Goal: Transaction & Acquisition: Purchase product/service

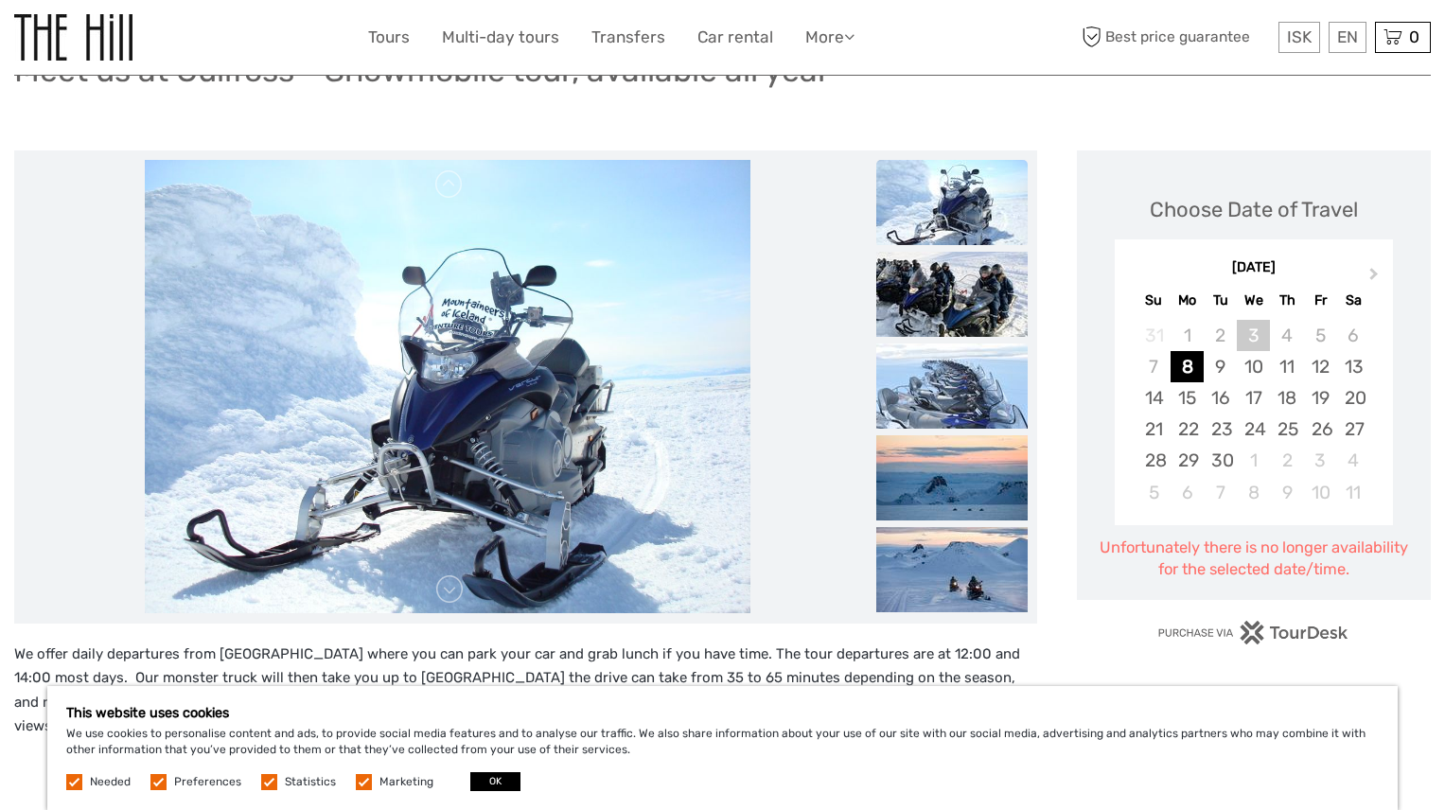
scroll to position [170, 0]
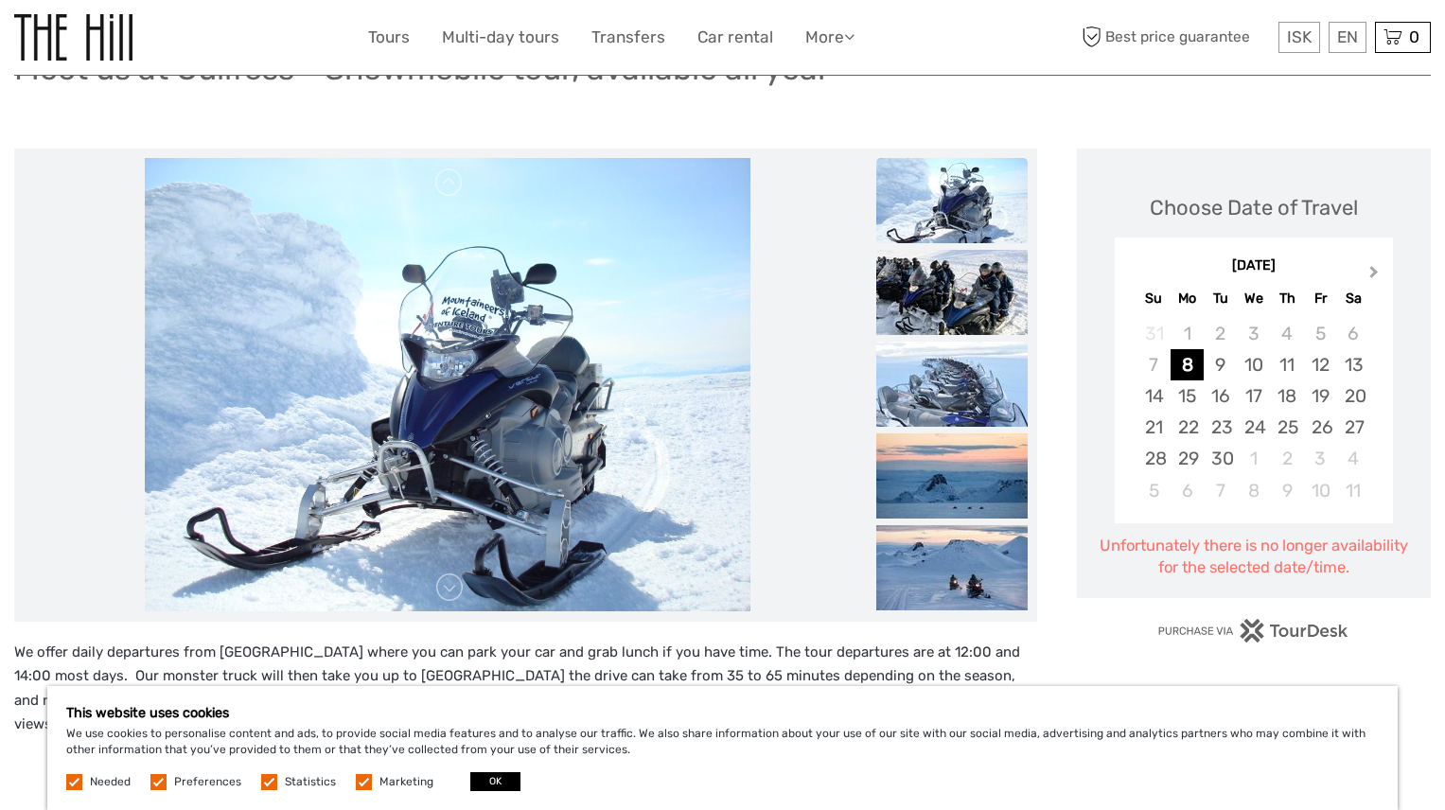
click at [1374, 271] on span "Next Month" at bounding box center [1374, 275] width 0 height 27
click at [1322, 420] on div "26" at bounding box center [1320, 427] width 33 height 31
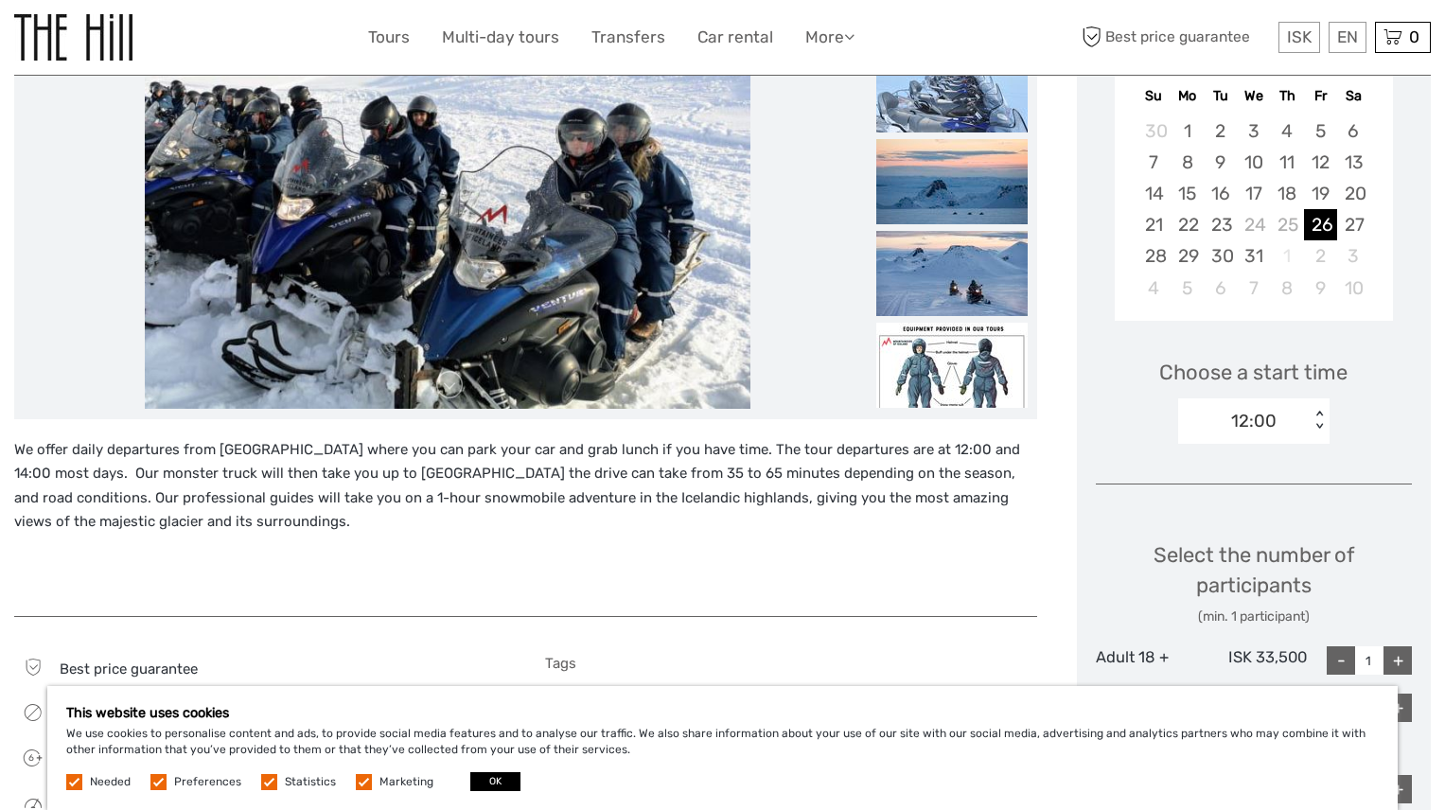
scroll to position [374, 0]
click at [1320, 413] on div "< >" at bounding box center [1319, 420] width 16 height 20
click at [1245, 505] on div "14:00" at bounding box center [1254, 509] width 132 height 32
click at [1399, 661] on div "+" at bounding box center [1397, 659] width 28 height 28
type input "2"
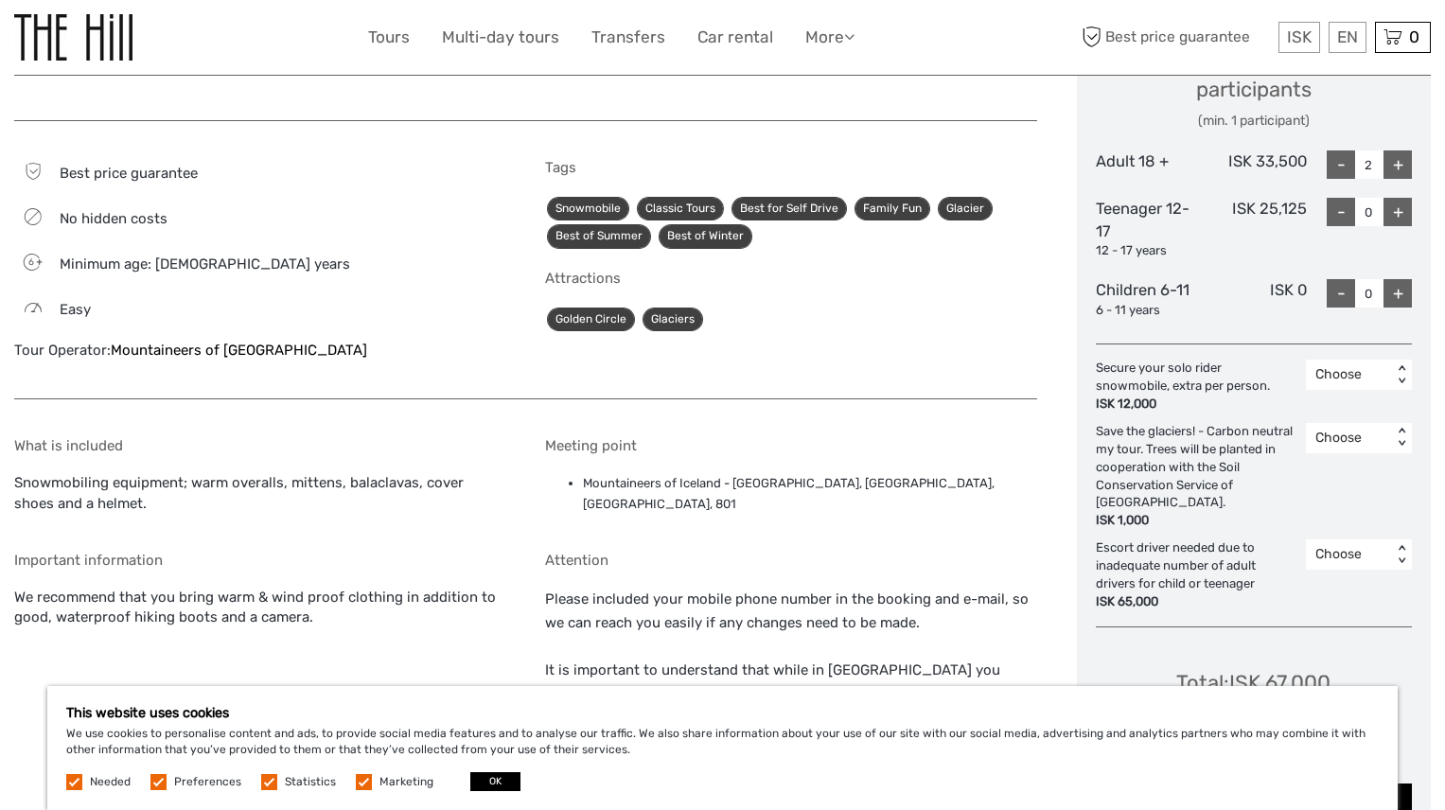
scroll to position [871, 0]
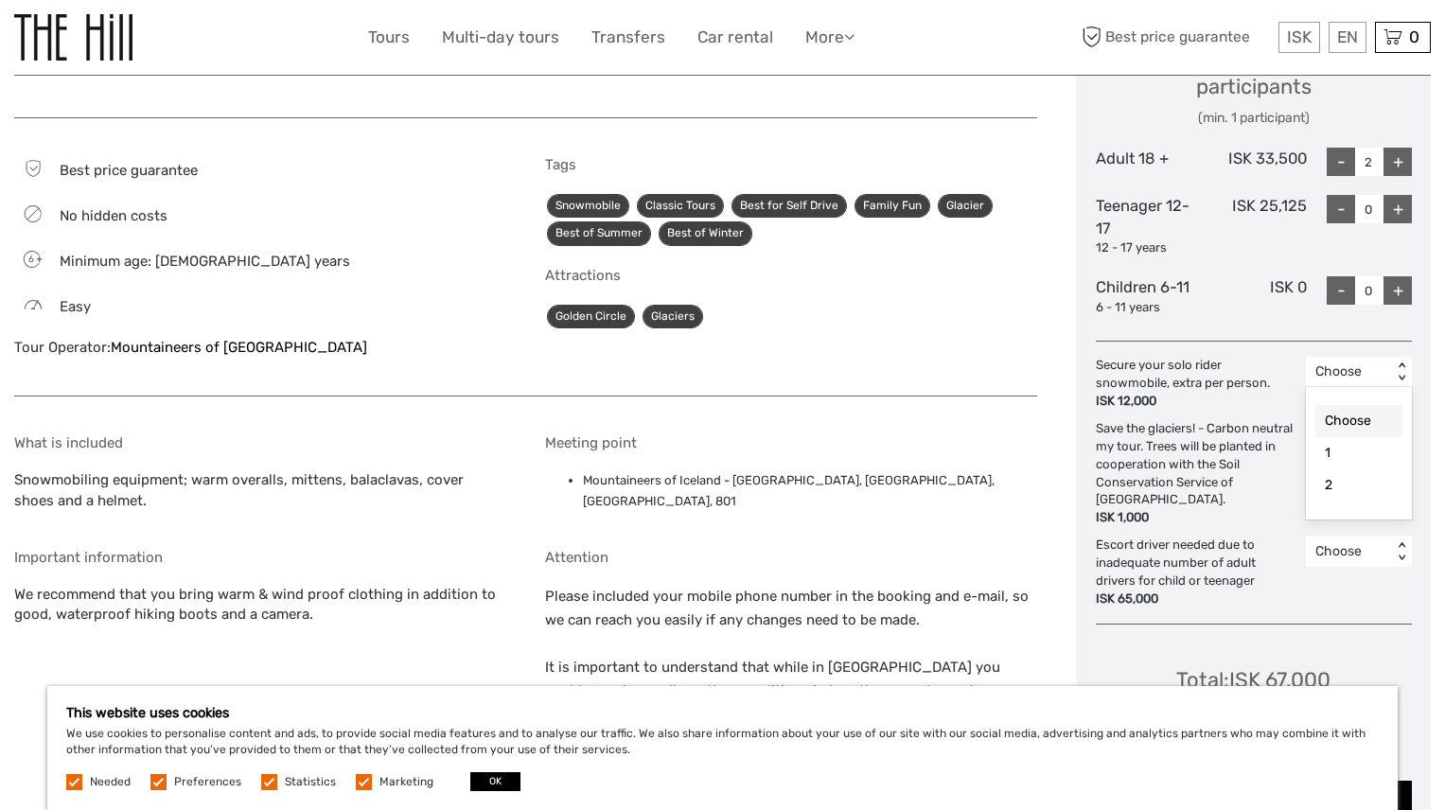
click at [1366, 372] on div "Choose" at bounding box center [1348, 371] width 67 height 19
click at [1354, 446] on div "1" at bounding box center [1358, 453] width 87 height 32
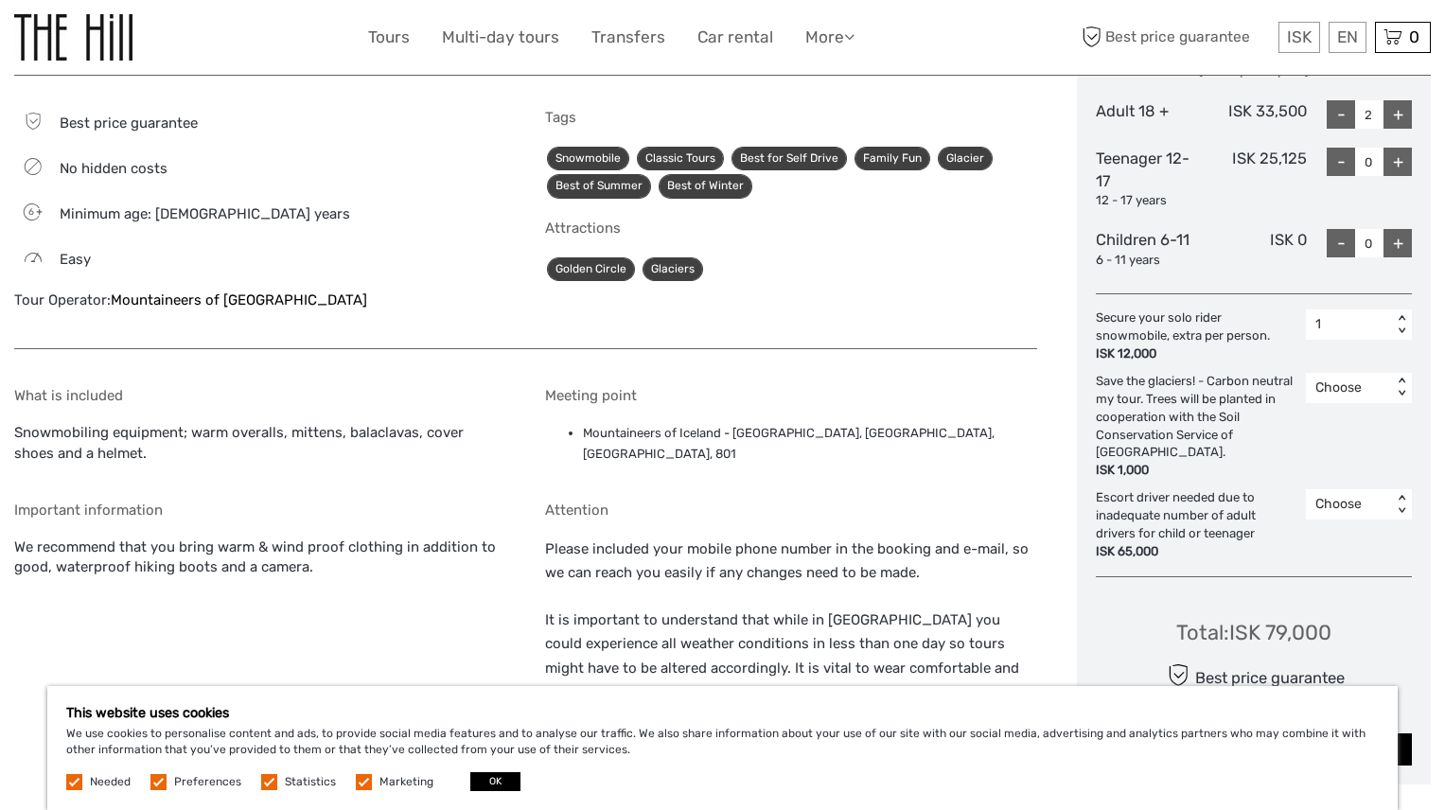
scroll to position [940, 0]
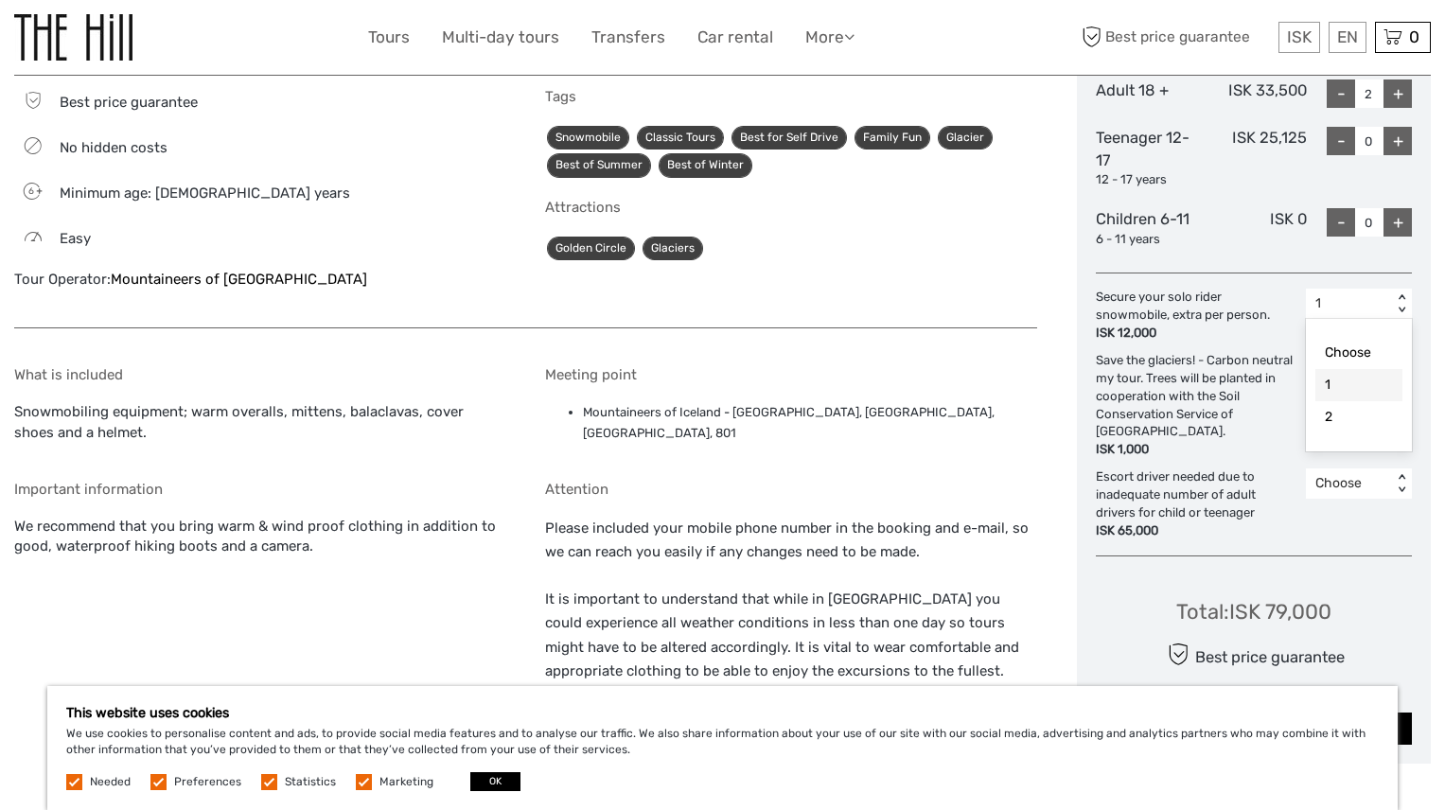
click at [1391, 315] on div "1 < >" at bounding box center [1359, 304] width 106 height 30
click at [1367, 355] on div "Choose" at bounding box center [1358, 353] width 87 height 32
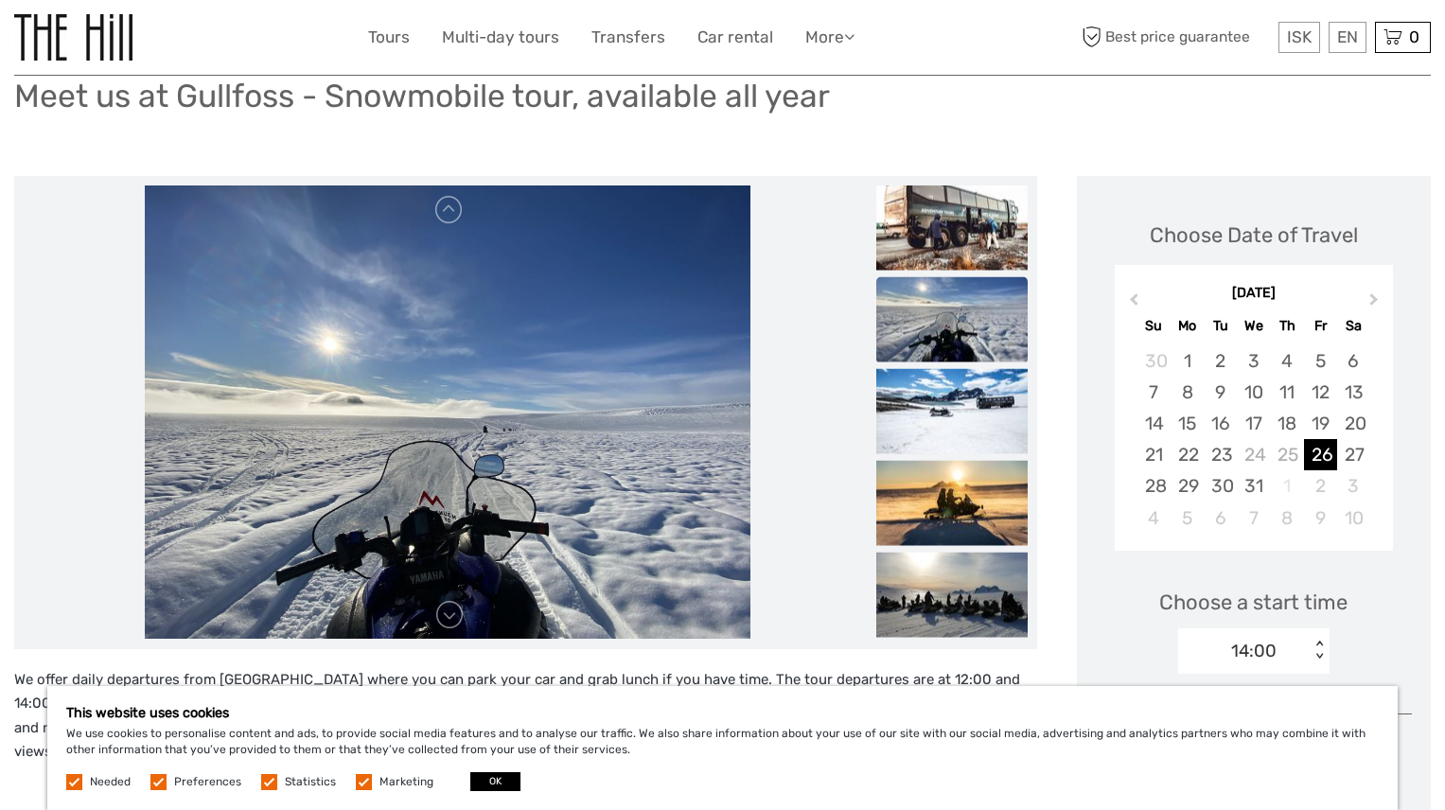
scroll to position [0, 0]
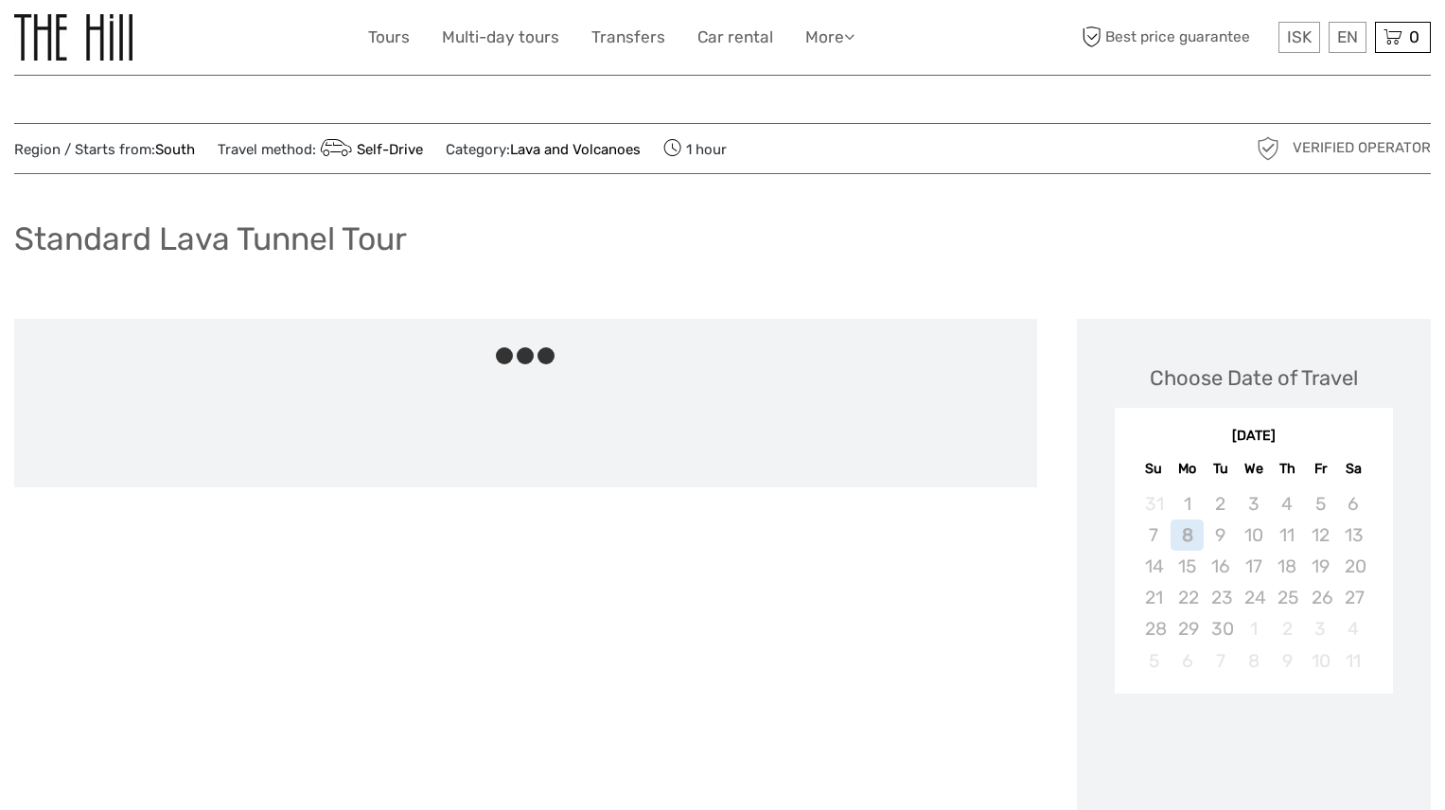
scroll to position [334, 0]
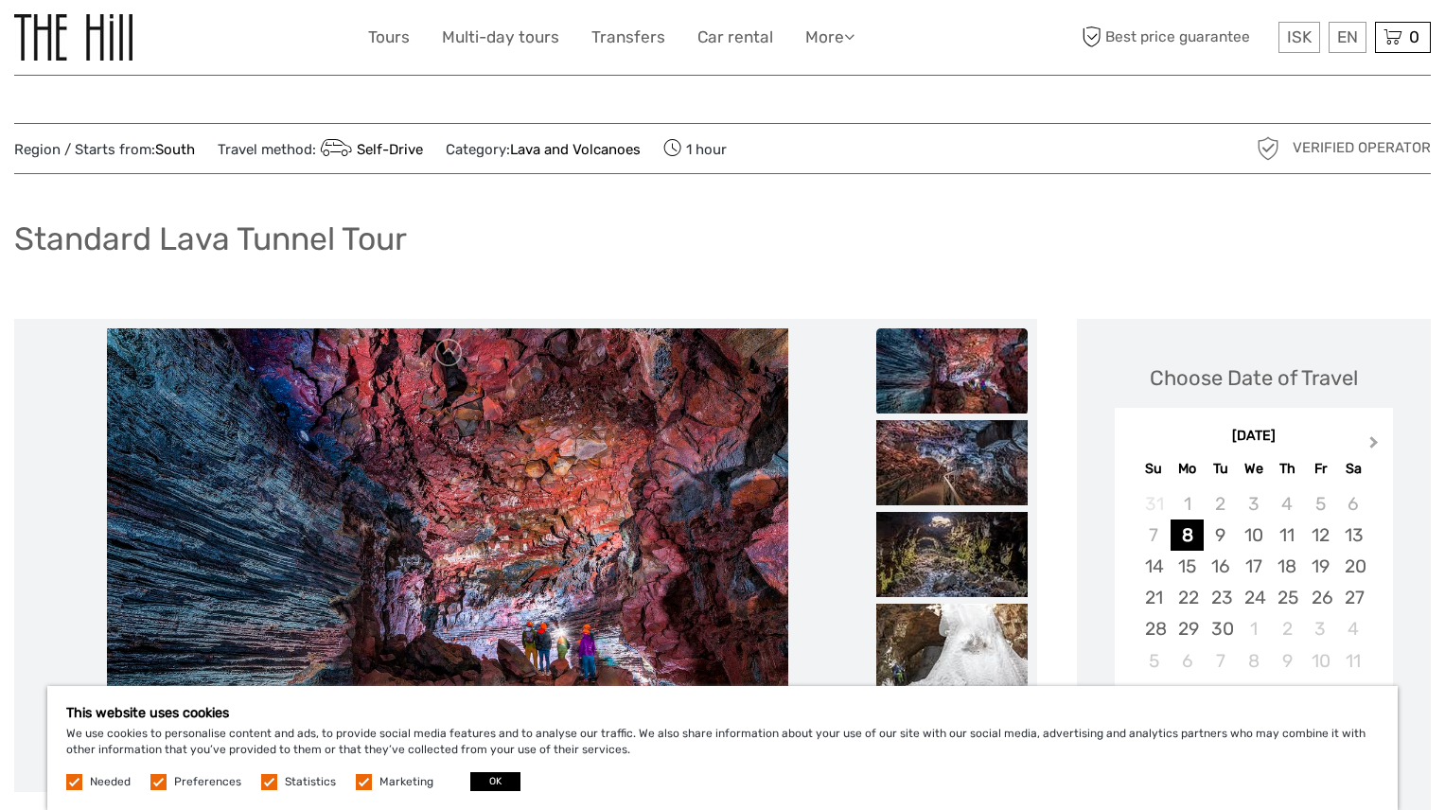
click at [1367, 436] on button "Next Month" at bounding box center [1376, 446] width 30 height 30
click at [1367, 435] on button "Next Month" at bounding box center [1376, 446] width 30 height 30
click at [1126, 444] on button "Previous Month" at bounding box center [1132, 446] width 30 height 30
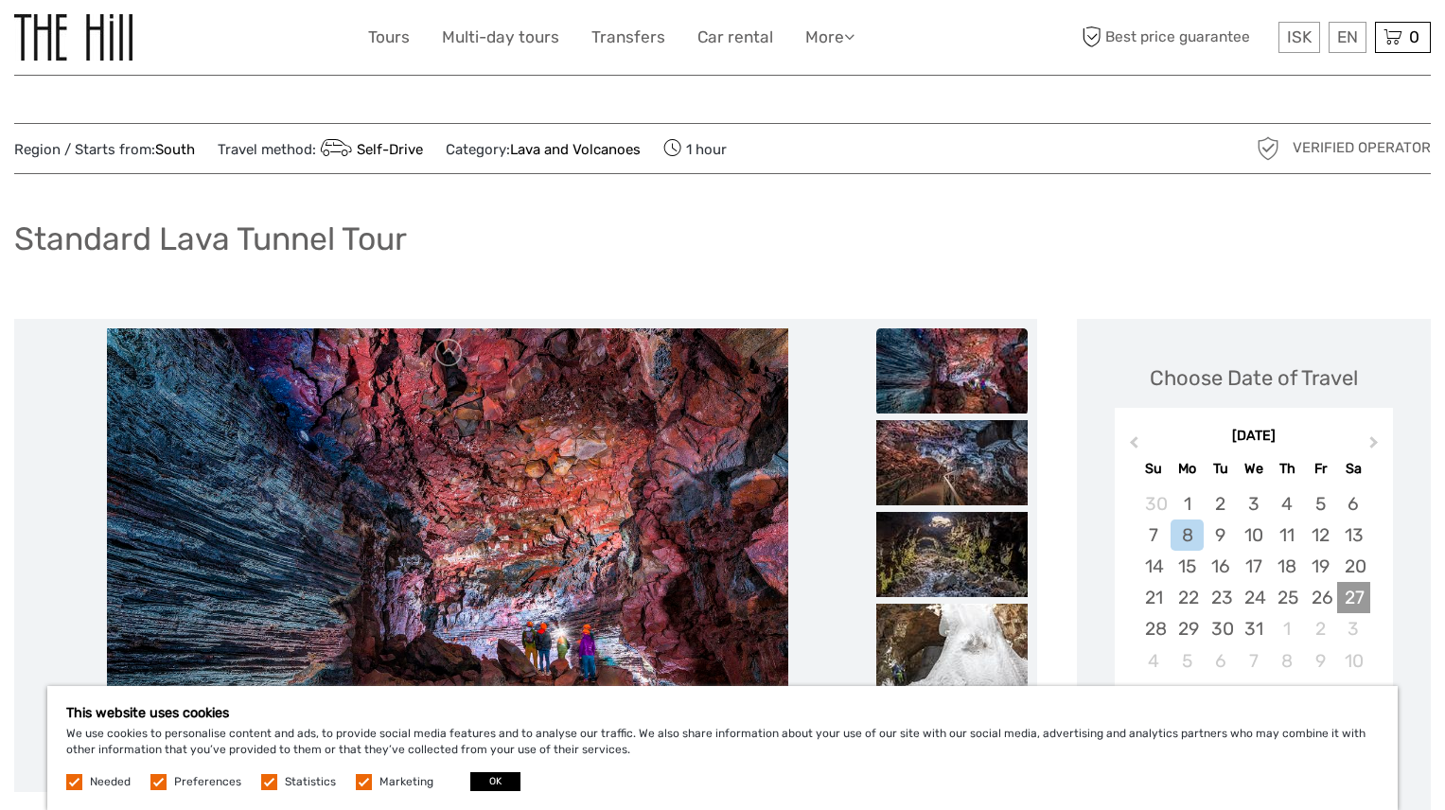
click at [1360, 590] on div "27" at bounding box center [1353, 597] width 33 height 31
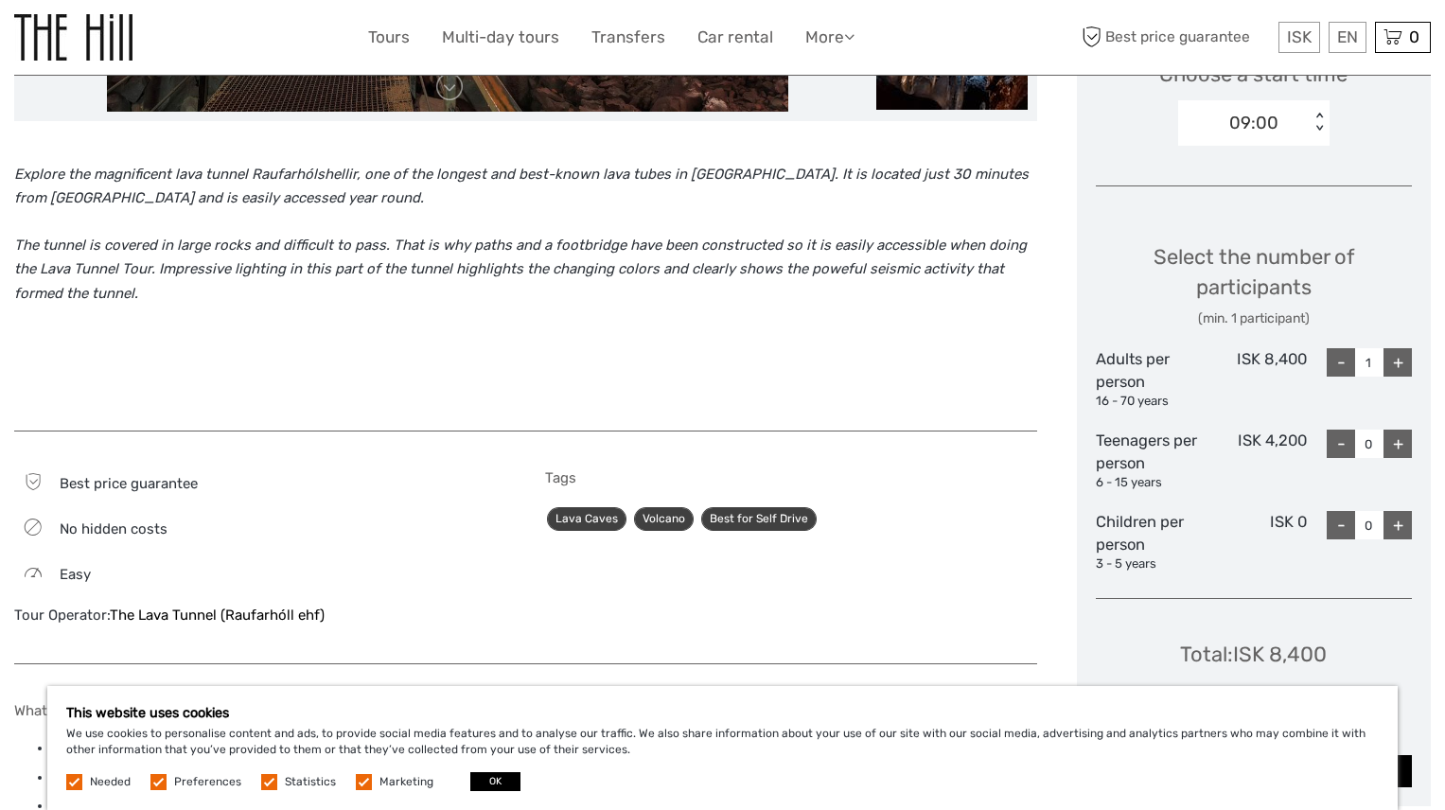
scroll to position [672, 0]
click at [1400, 361] on div "+" at bounding box center [1397, 361] width 28 height 28
type input "2"
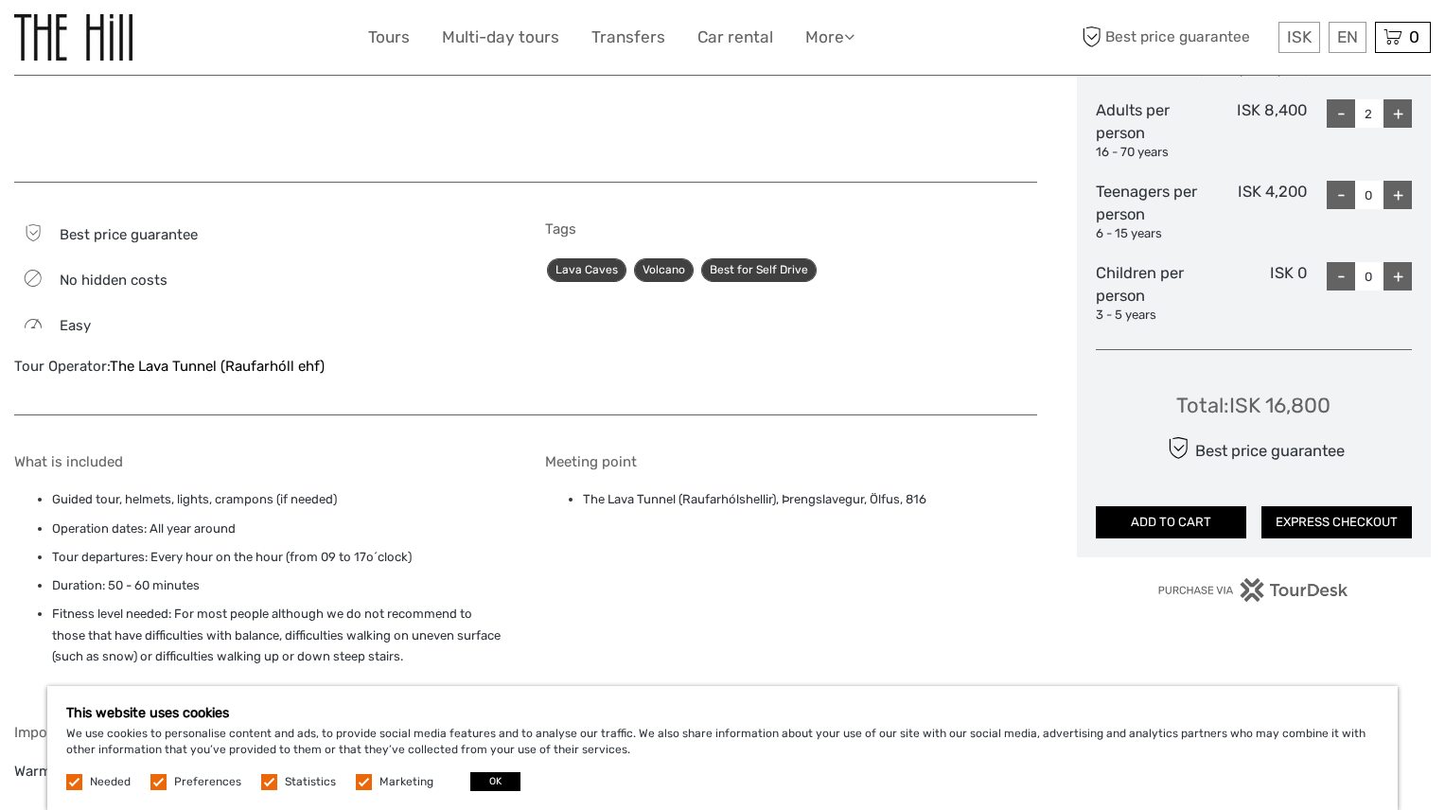
scroll to position [928, 0]
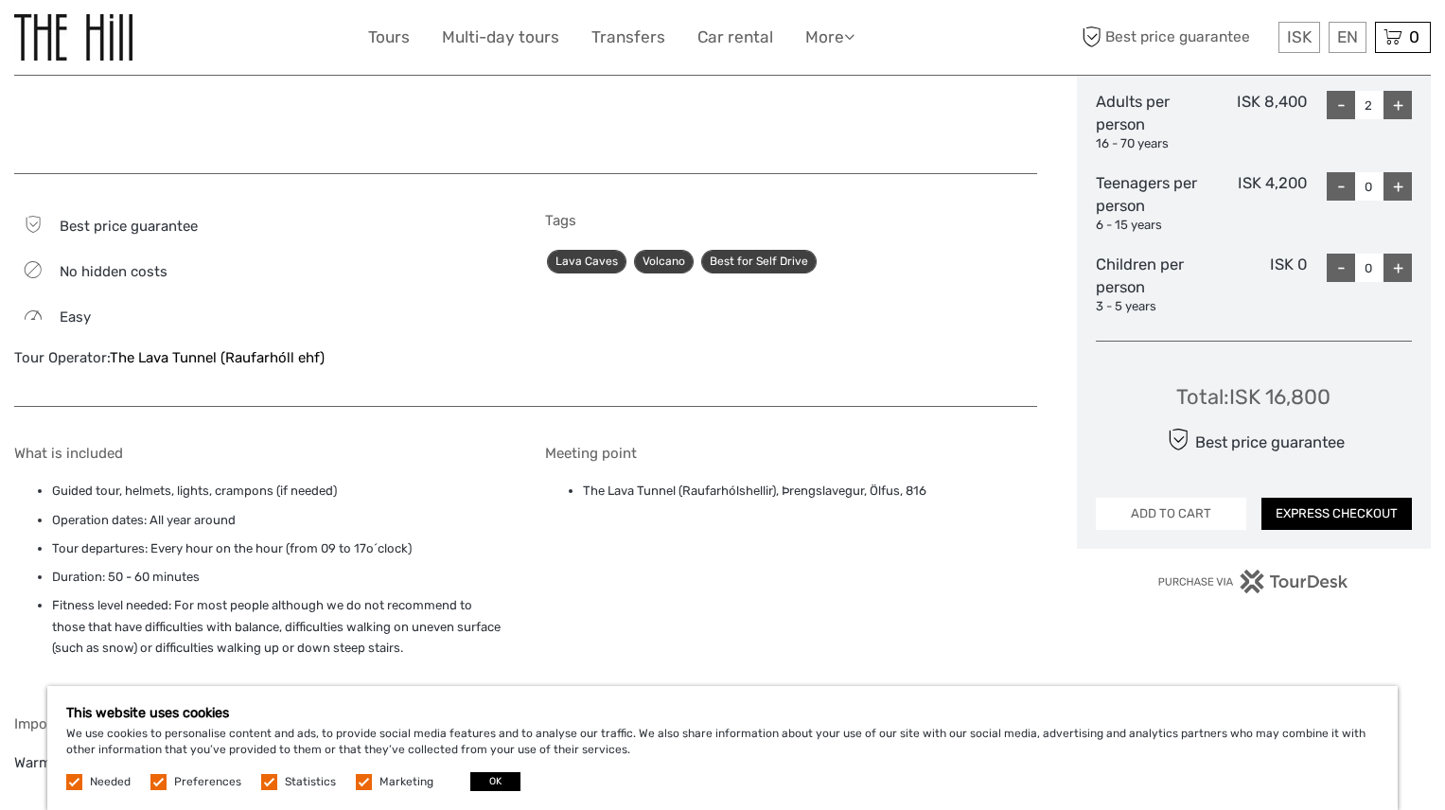
click at [1162, 511] on button "ADD TO CART" at bounding box center [1171, 514] width 150 height 32
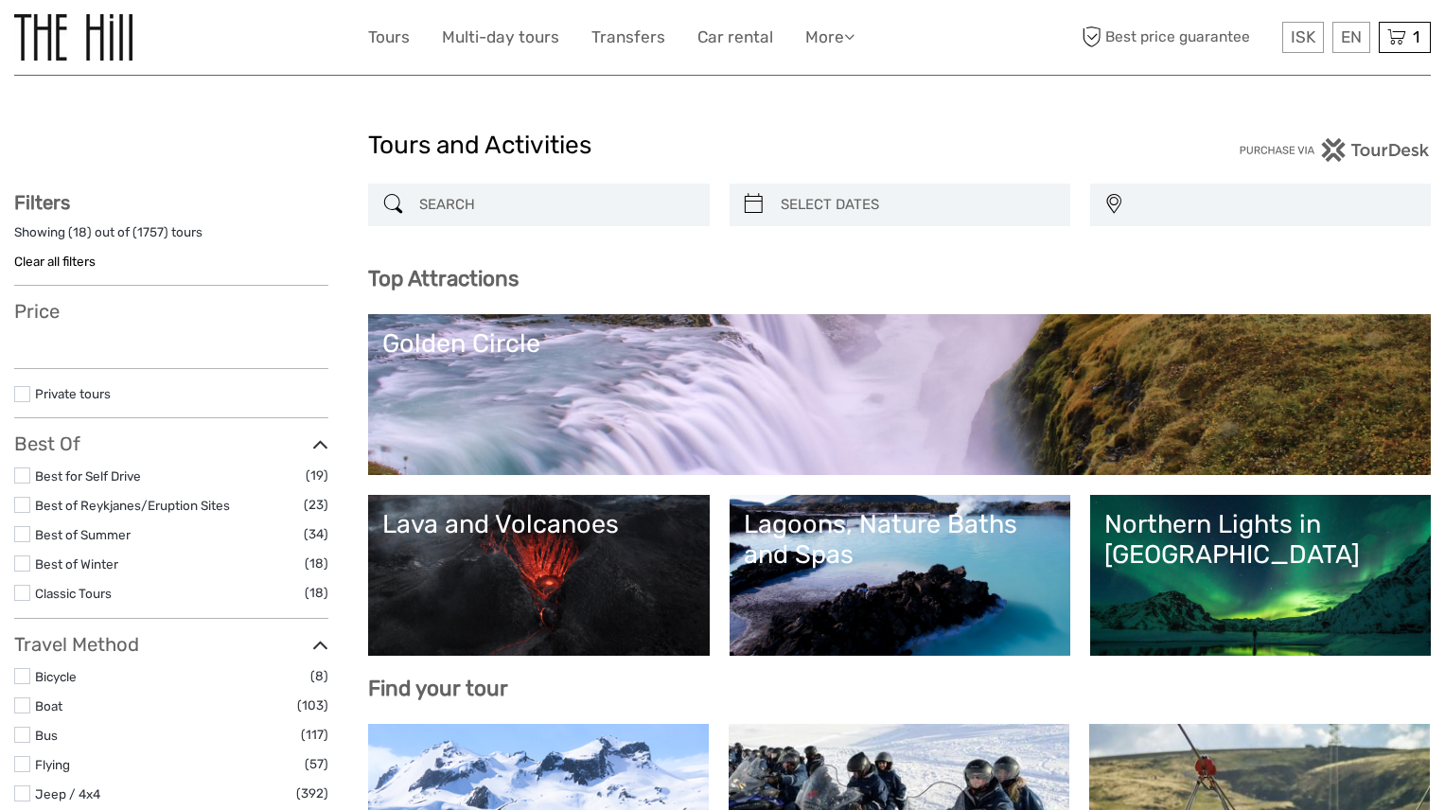
select select
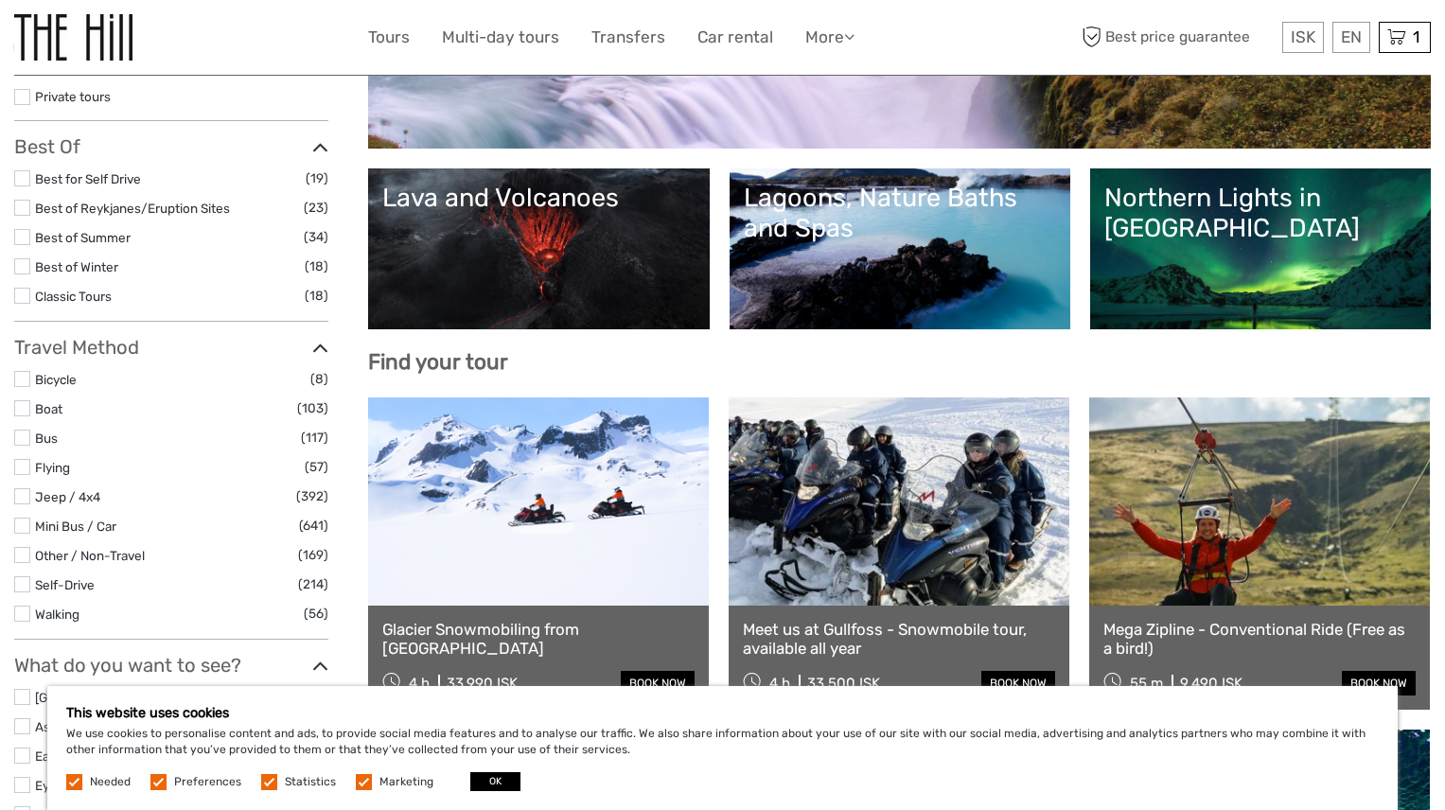
scroll to position [361, 0]
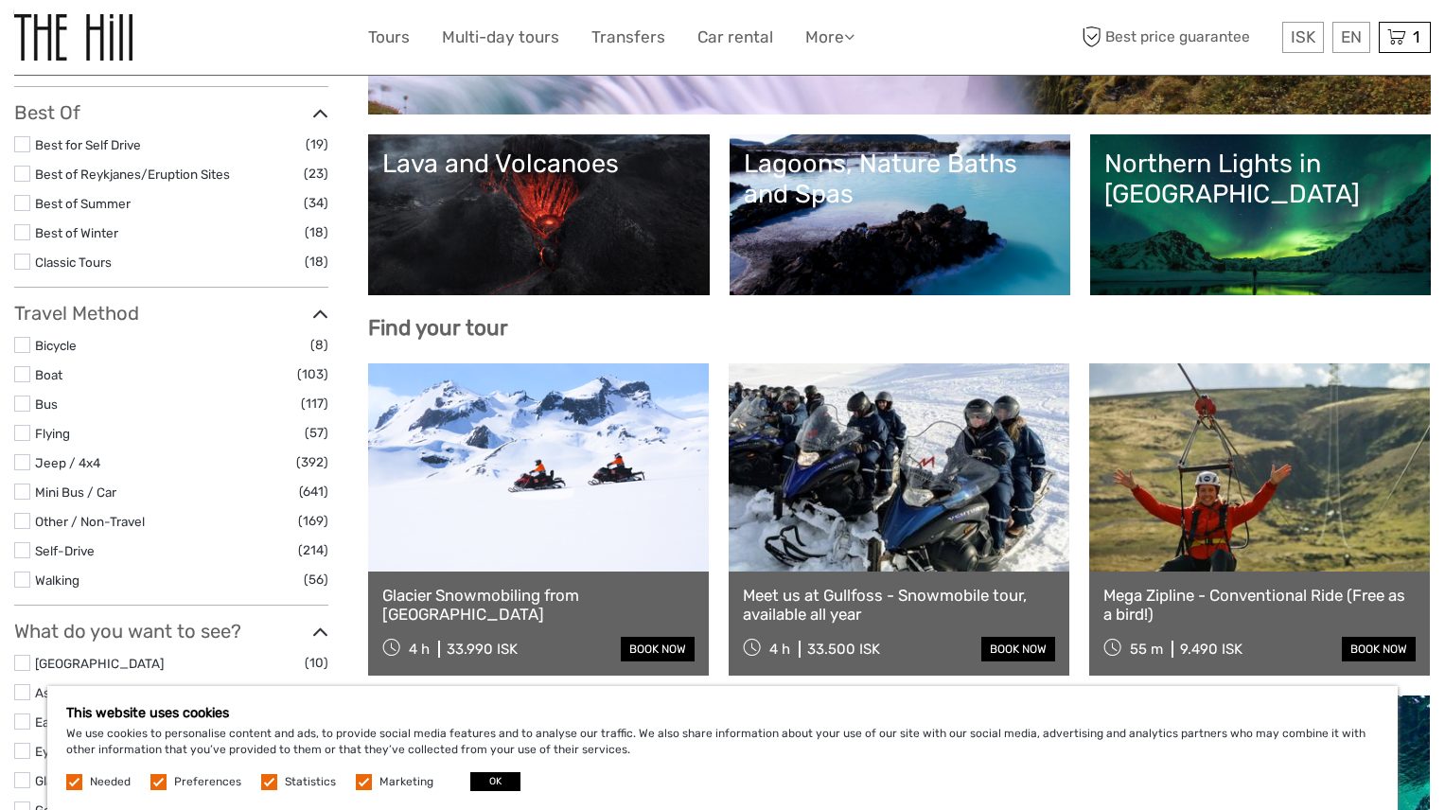
click at [824, 552] on link at bounding box center [899, 467] width 341 height 208
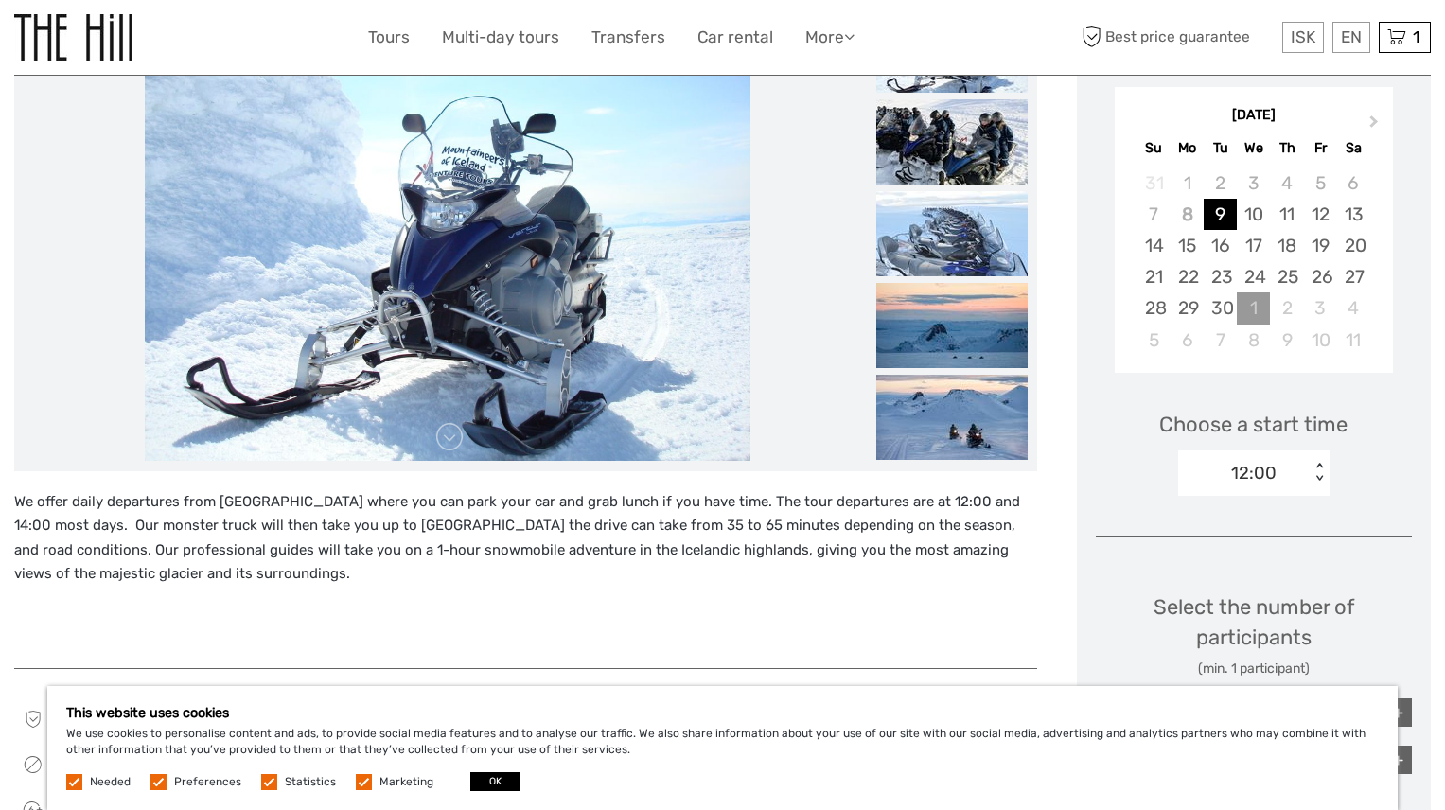
scroll to position [271, 0]
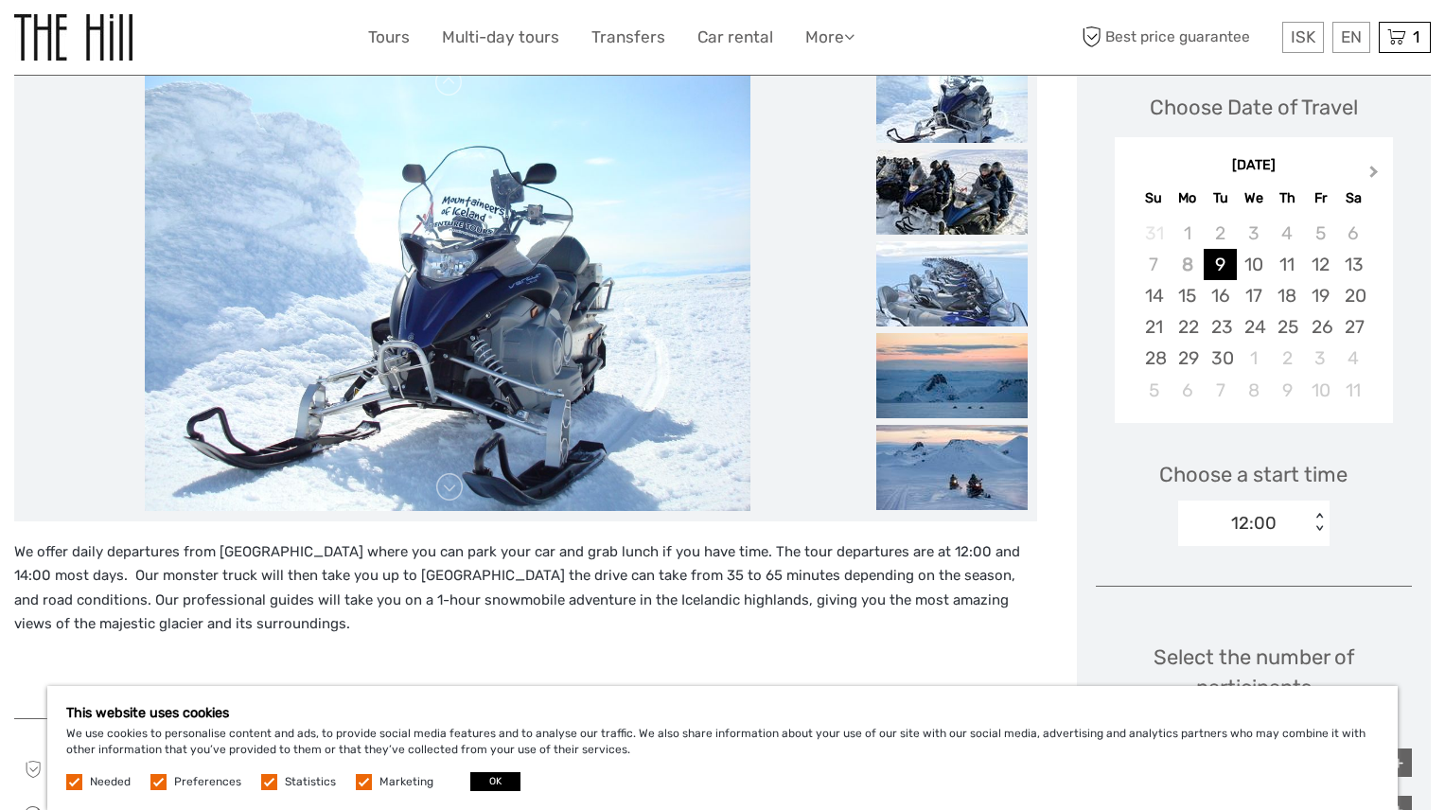
click at [1374, 167] on span "Next Month" at bounding box center [1374, 175] width 0 height 27
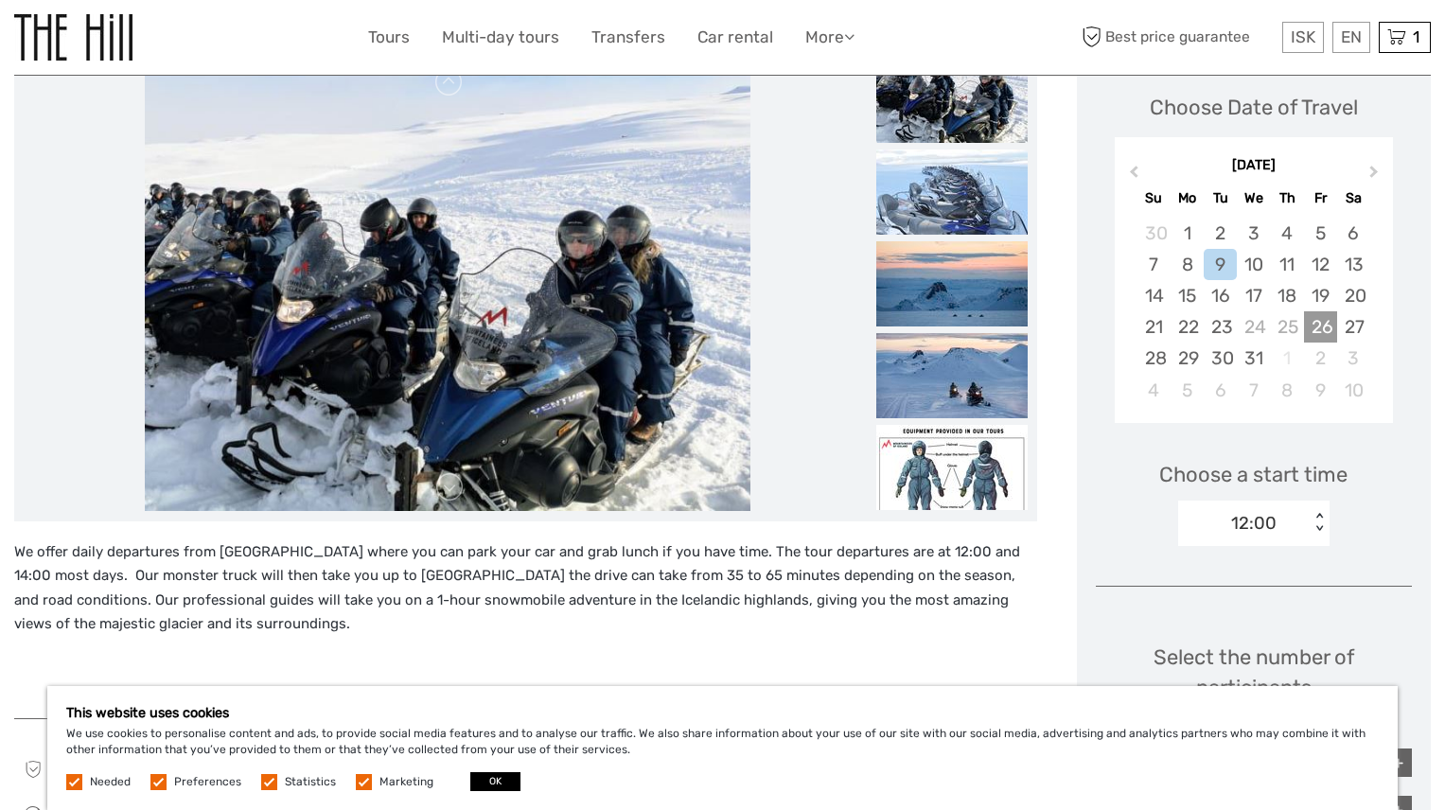
click at [1319, 322] on div "26" at bounding box center [1320, 326] width 33 height 31
click at [1311, 511] on div "12:00 < >" at bounding box center [1253, 523] width 151 height 45
click at [1226, 610] on div "14:00" at bounding box center [1254, 612] width 132 height 32
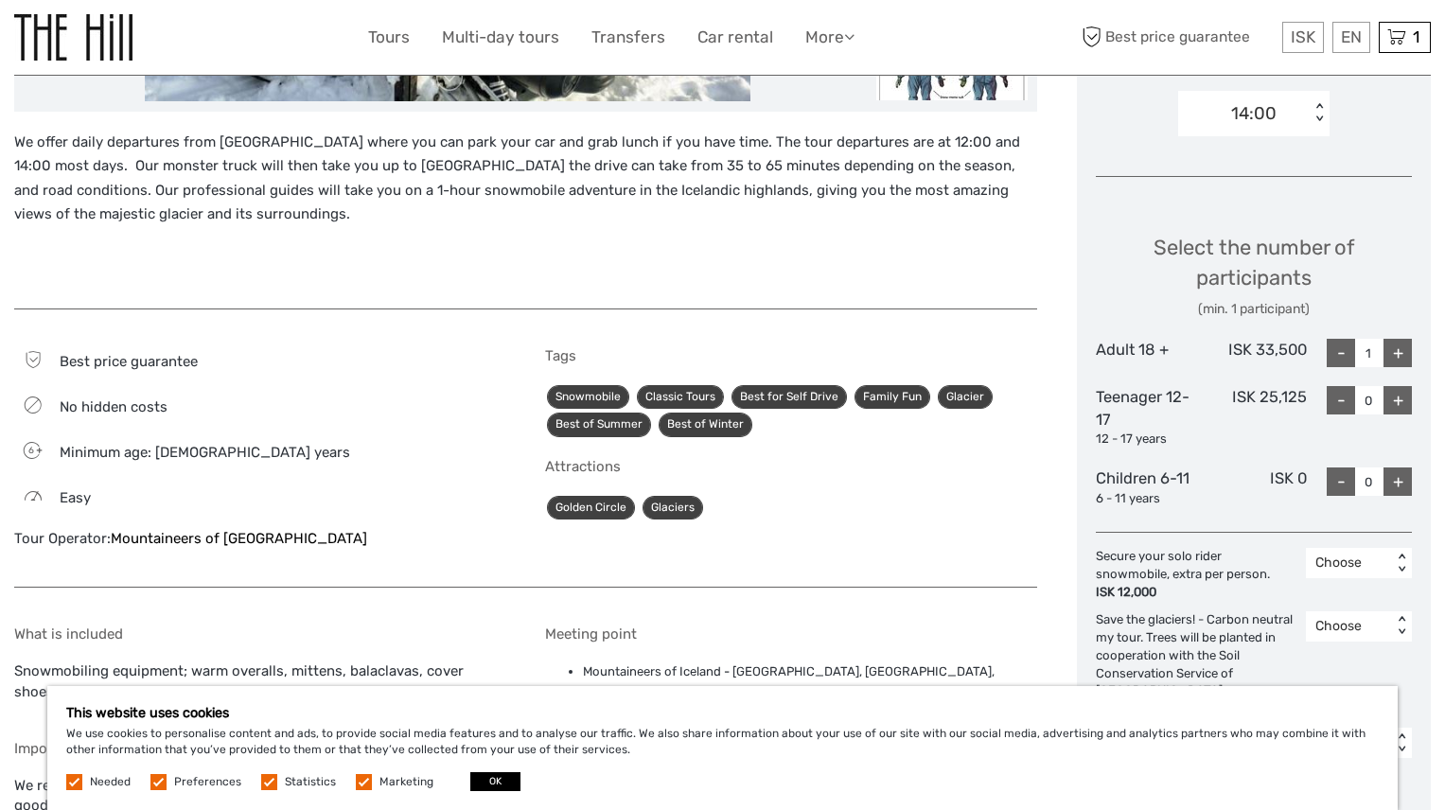
scroll to position [684, 0]
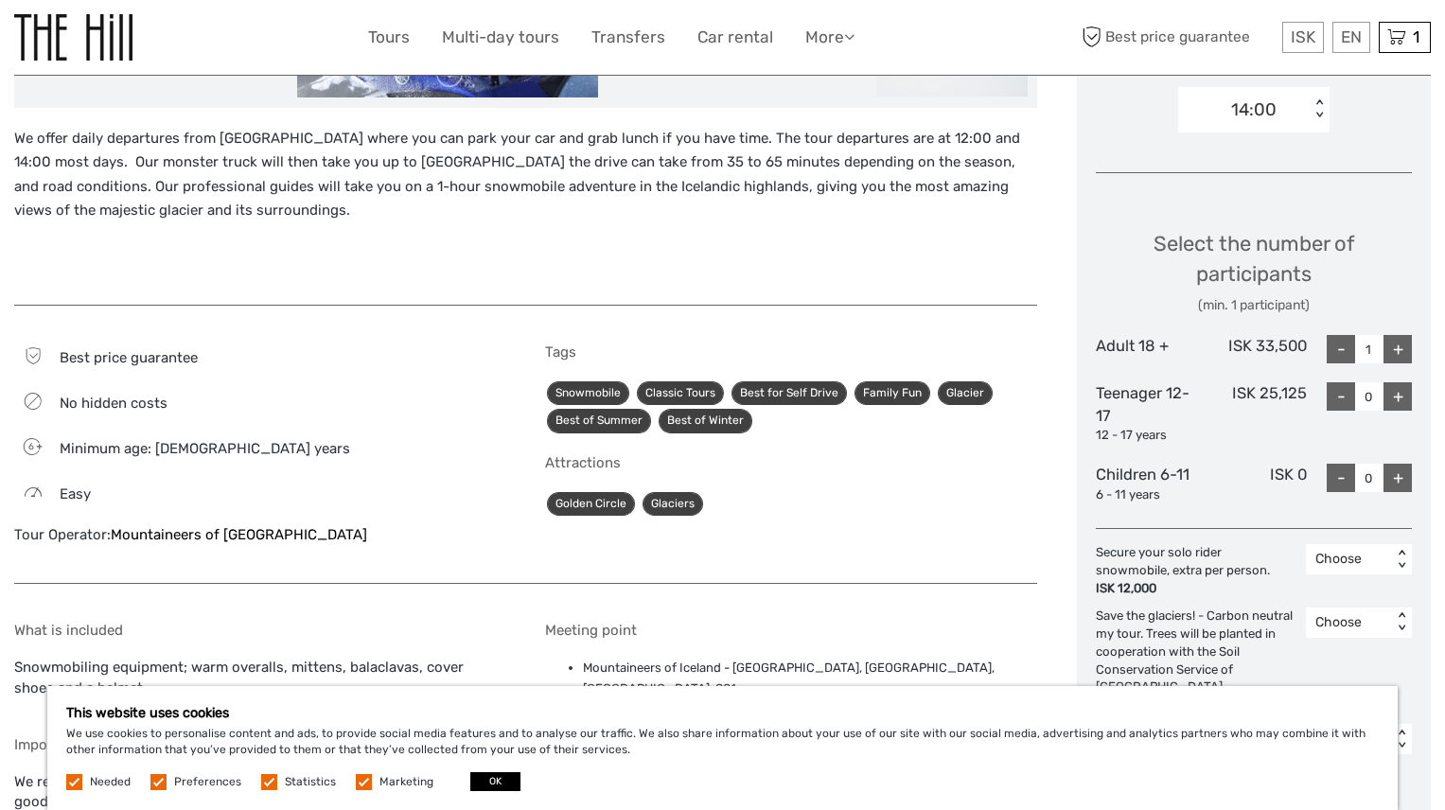
click at [1402, 346] on div "+" at bounding box center [1397, 349] width 28 height 28
type input "2"
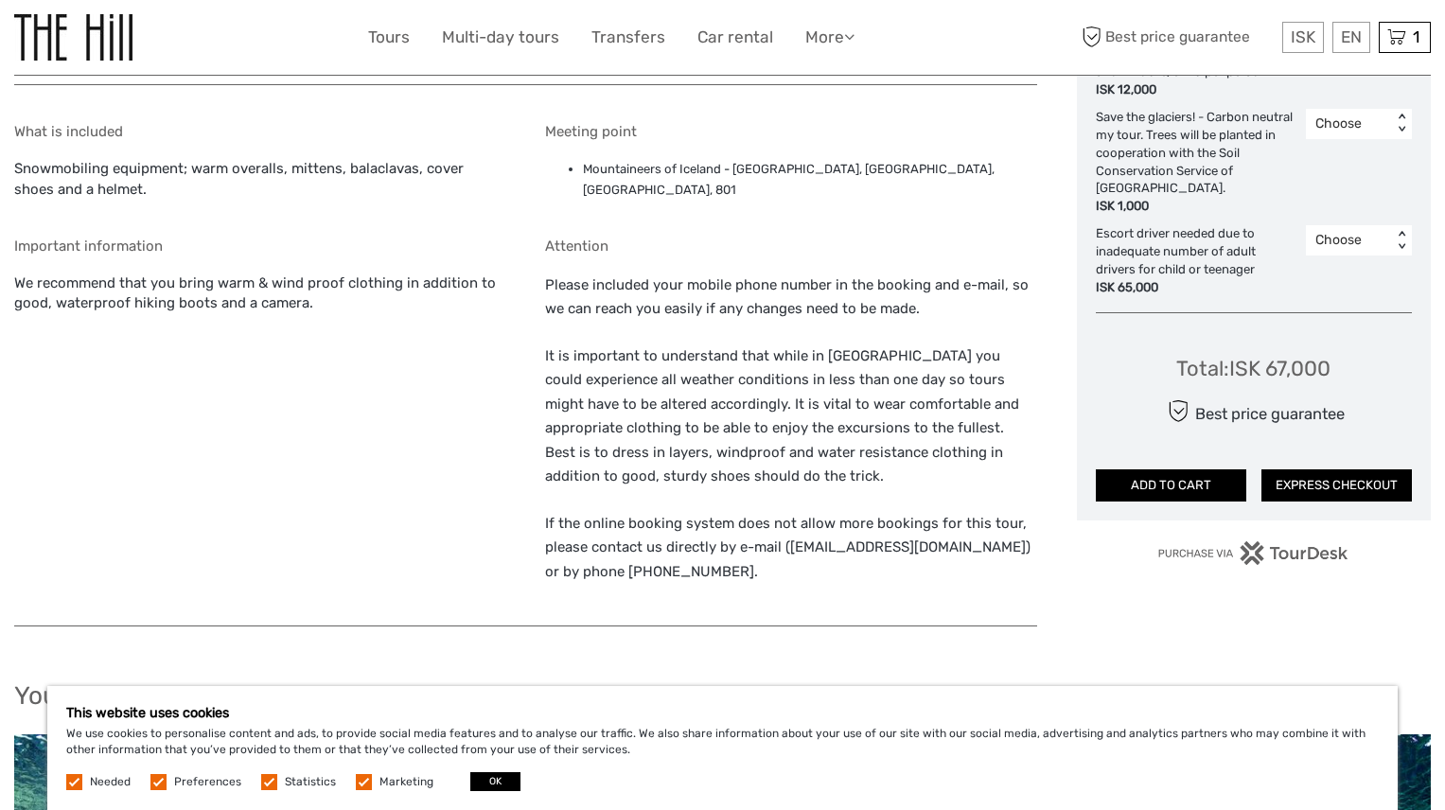
scroll to position [1184, 0]
click at [1182, 485] on button "ADD TO CART" at bounding box center [1171, 484] width 150 height 32
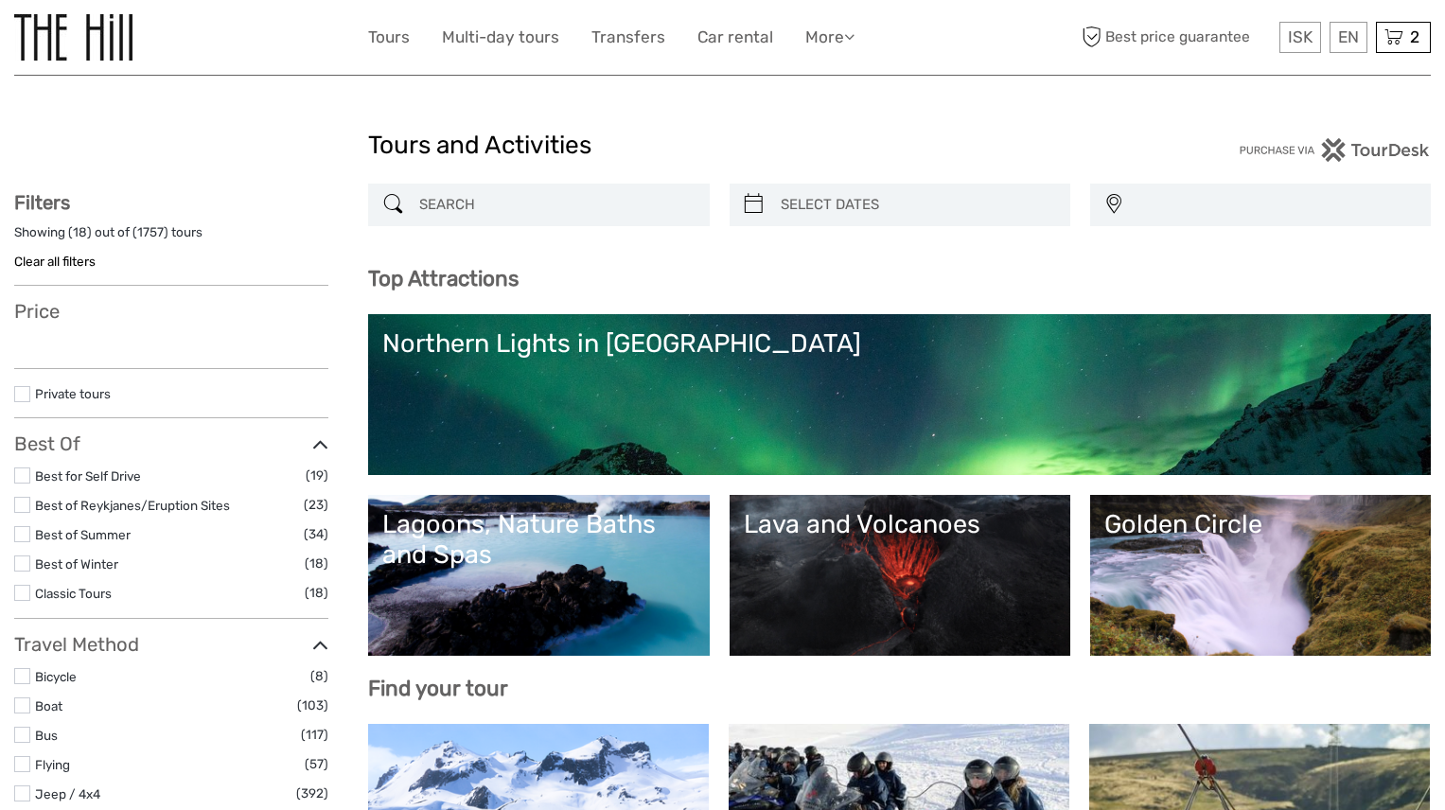
select select
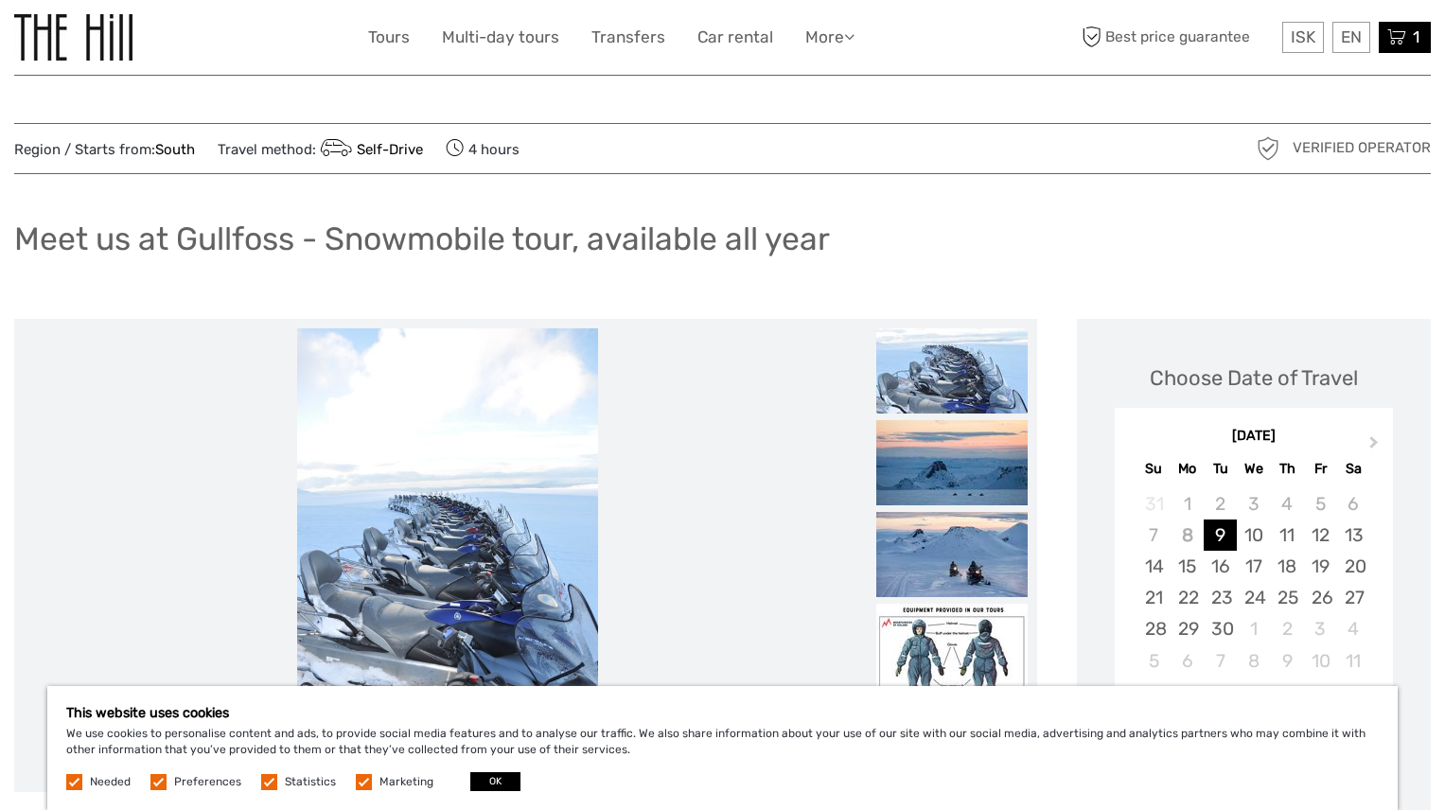
click at [1399, 39] on icon at bounding box center [1396, 38] width 19 height 24
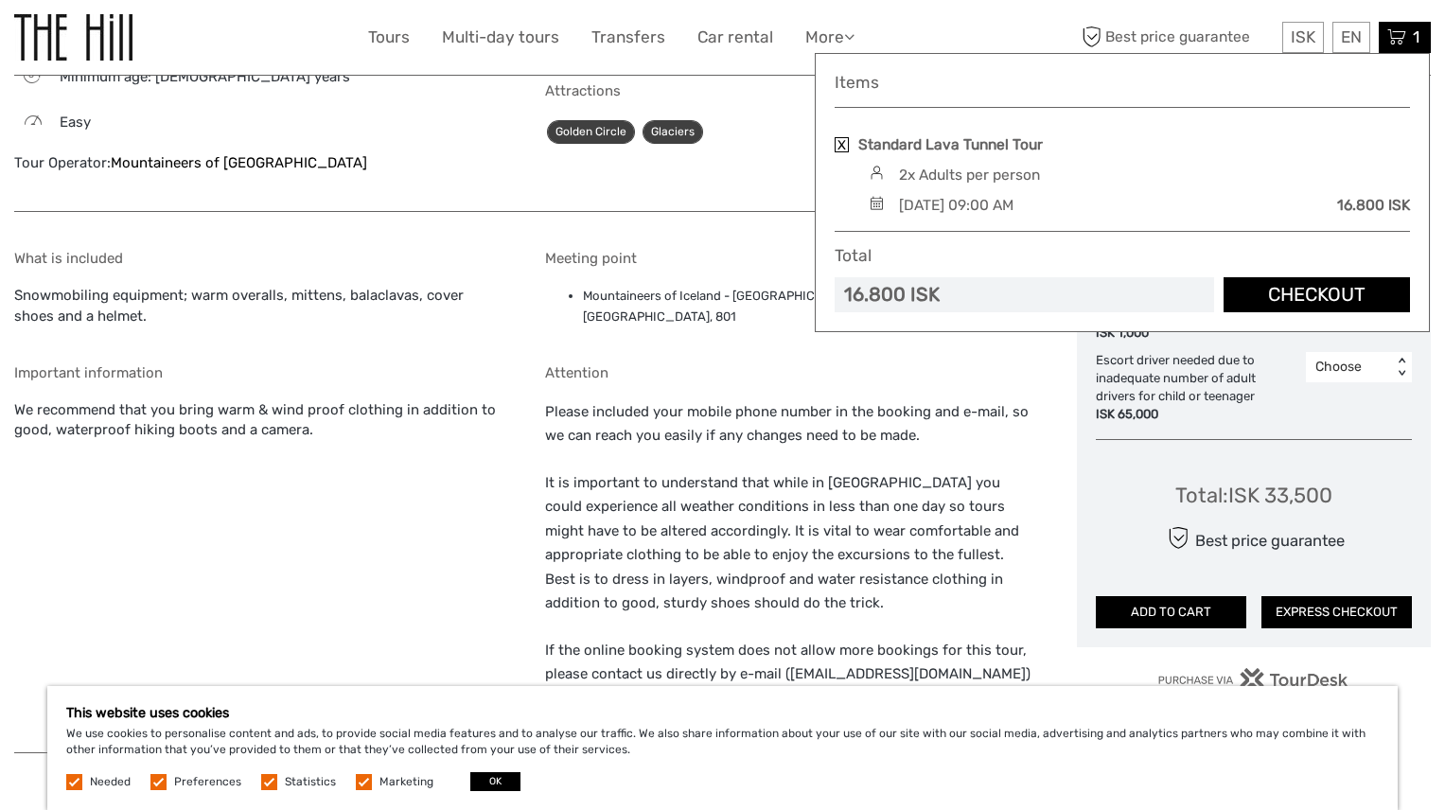
scroll to position [1010, 0]
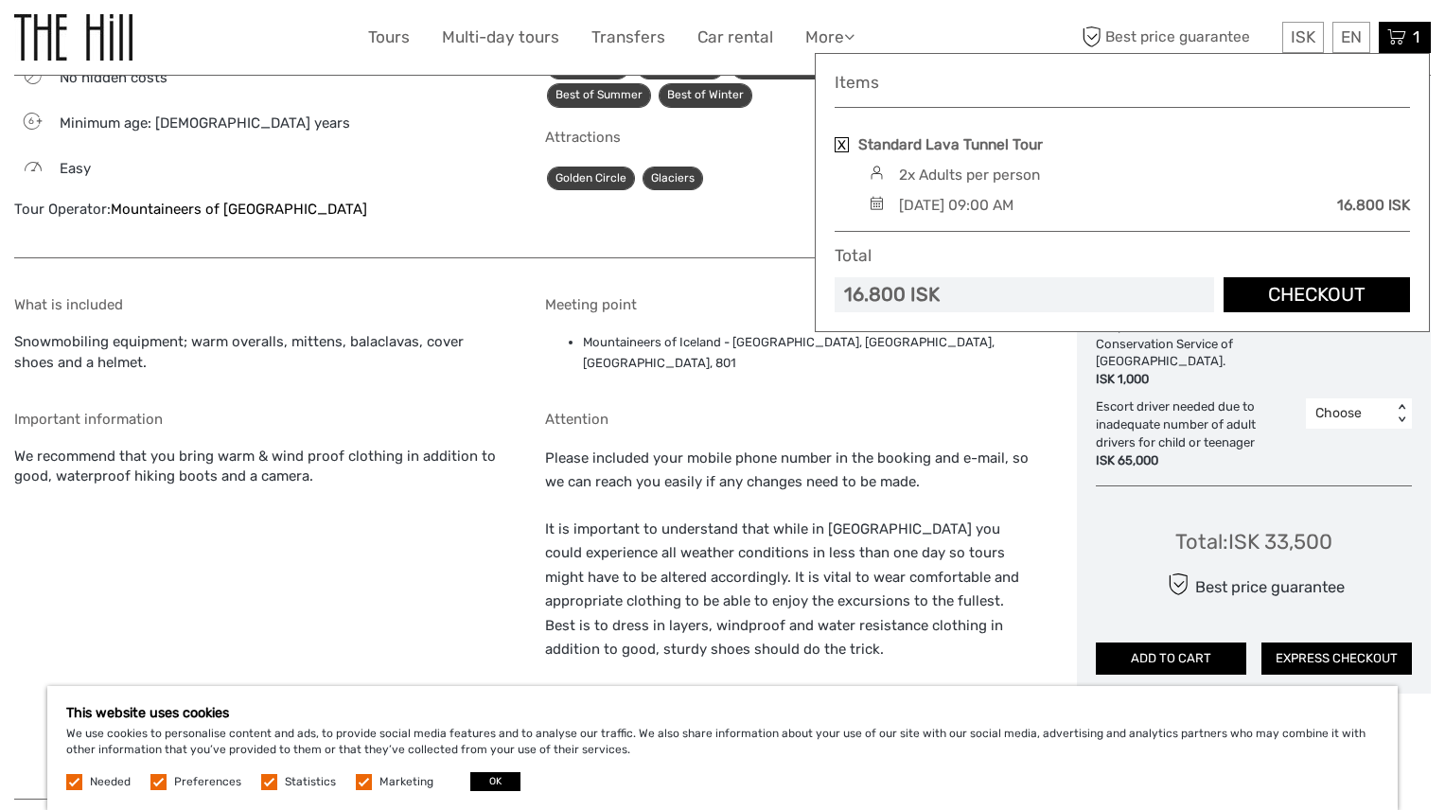
click at [986, 411] on h5 "Attention" at bounding box center [790, 419] width 491 height 17
click at [849, 36] on icon at bounding box center [849, 36] width 10 height 16
click at [1413, 31] on span "1" at bounding box center [1416, 36] width 12 height 19
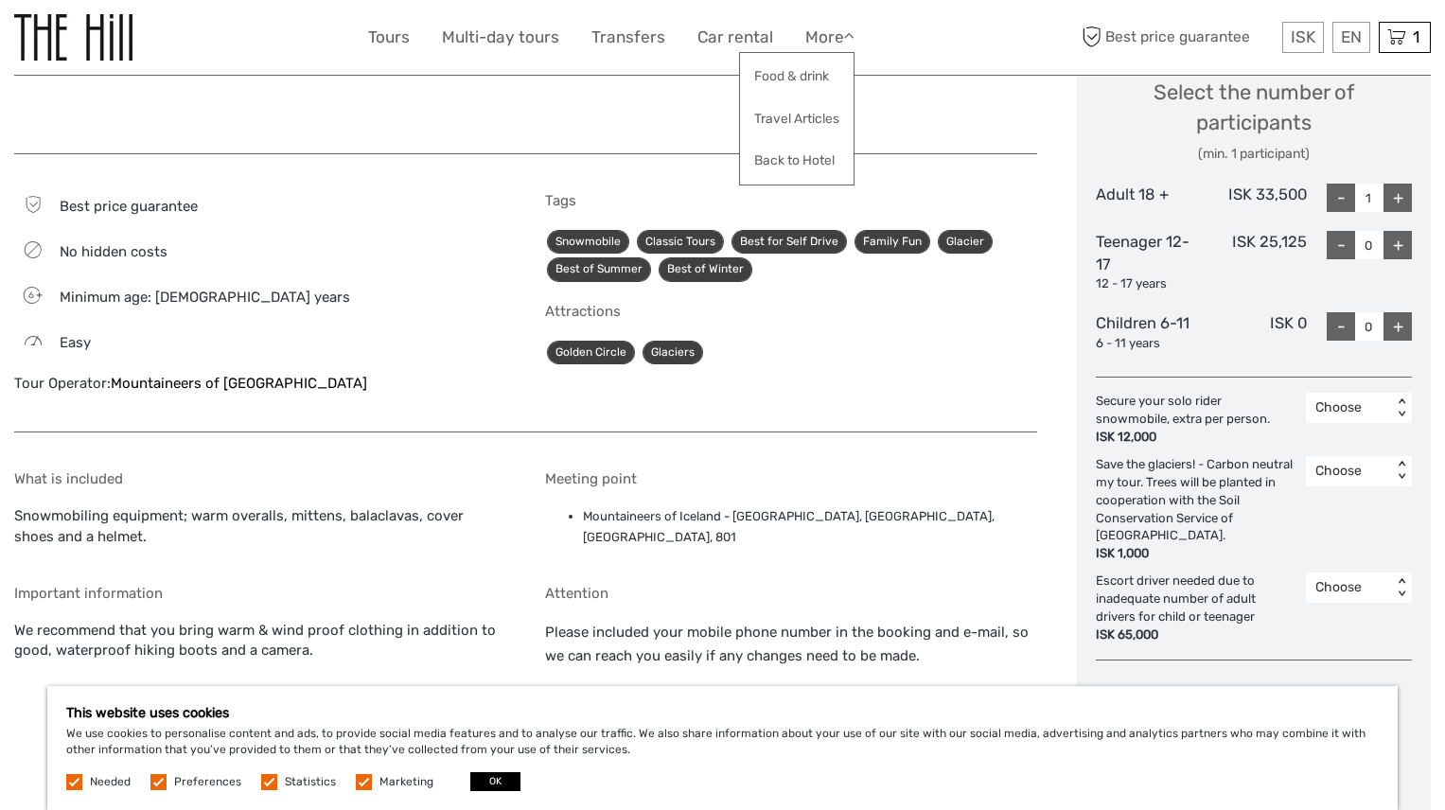
scroll to position [834, 0]
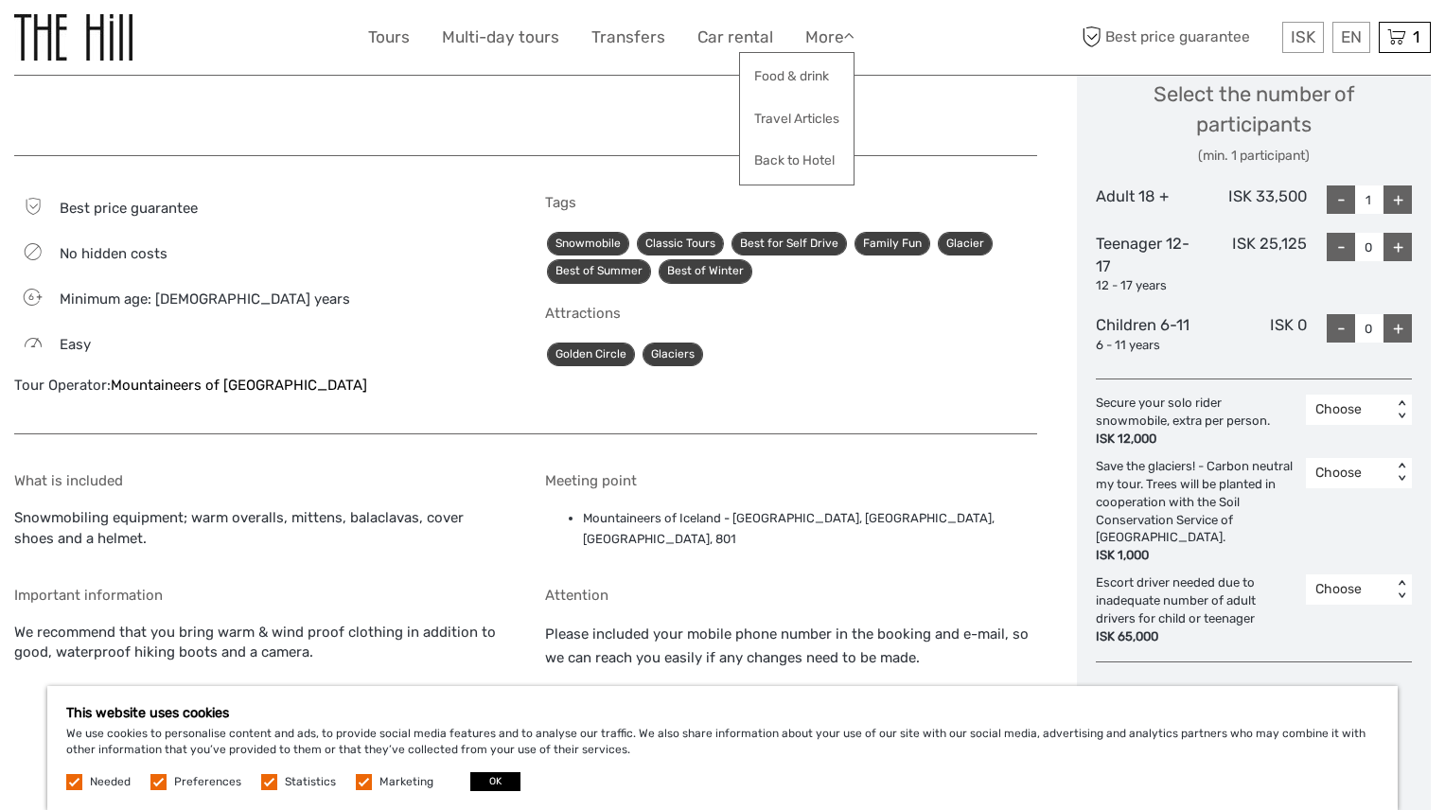
click at [1391, 201] on div "+" at bounding box center [1397, 199] width 28 height 28
type input "2"
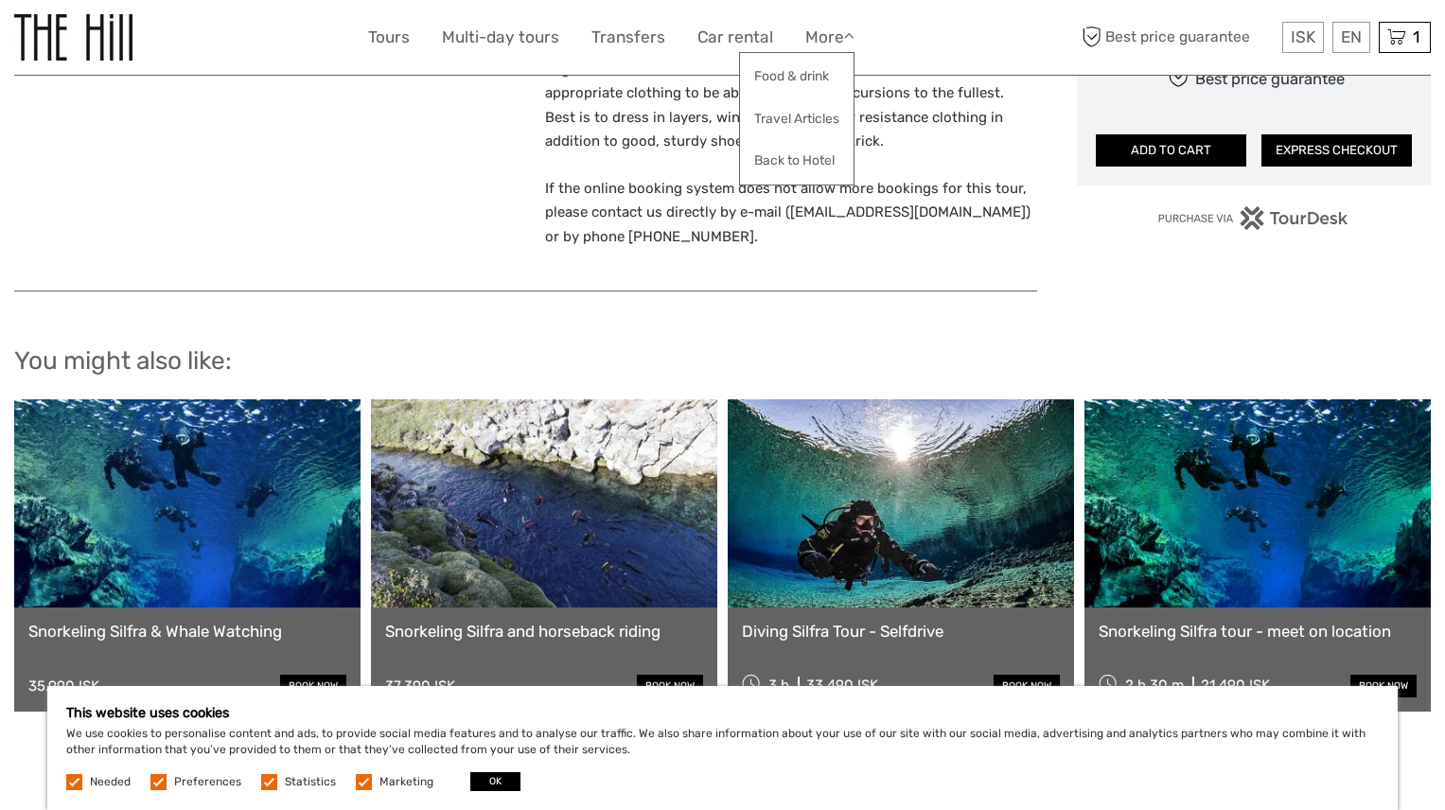
scroll to position [1517, 0]
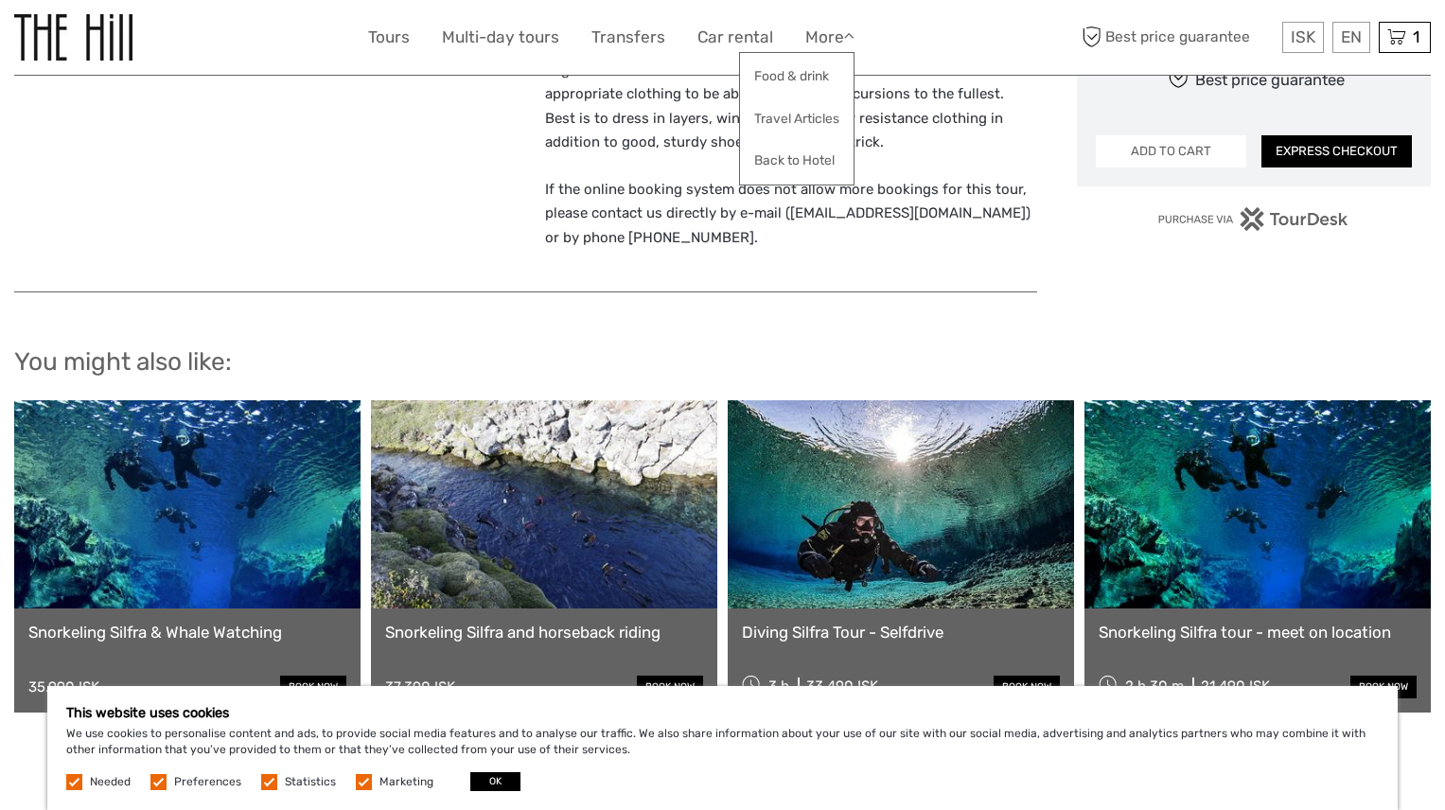
click at [1156, 152] on button "ADD TO CART" at bounding box center [1171, 151] width 150 height 32
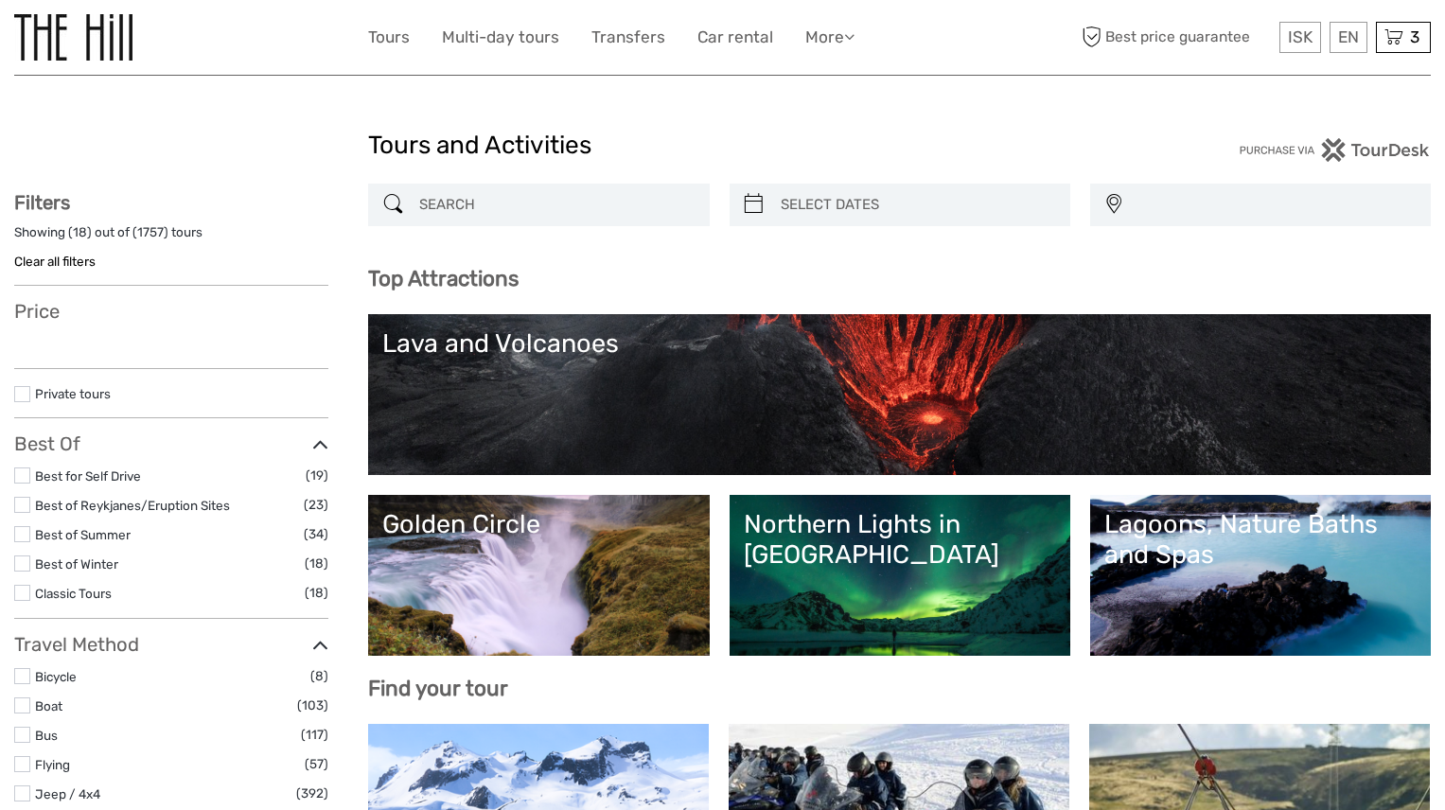
select select
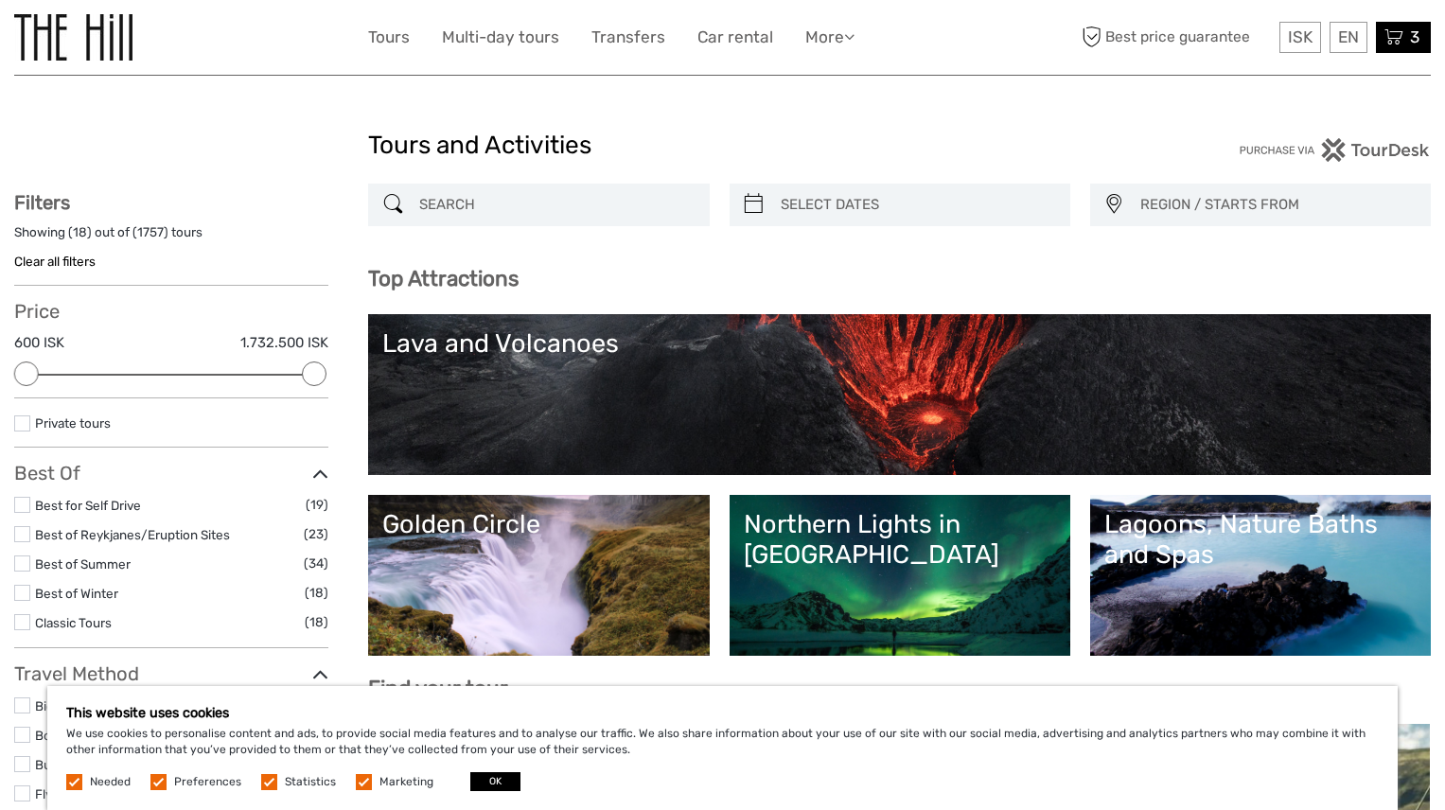
click at [1402, 34] on icon at bounding box center [1393, 38] width 19 height 24
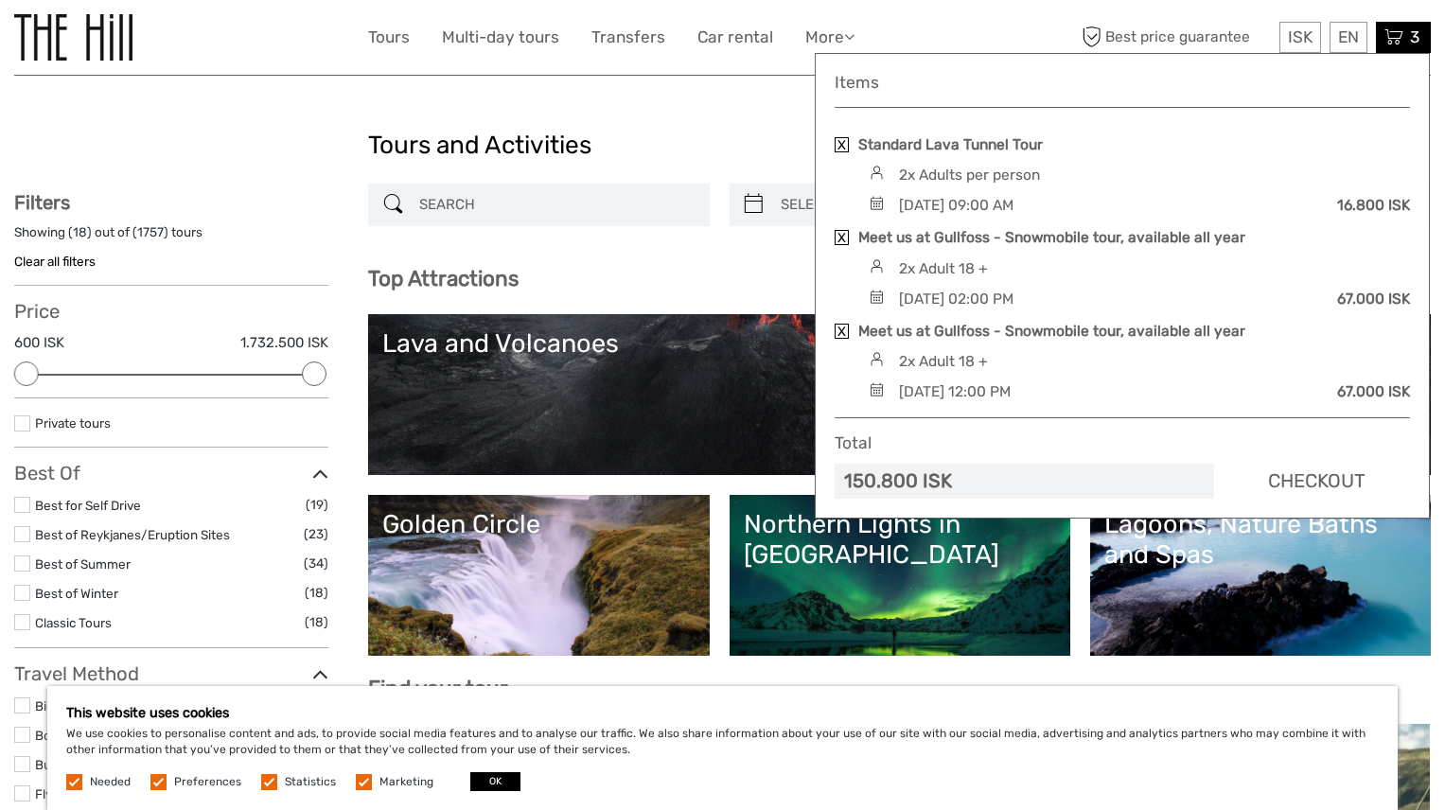
click at [1340, 480] on link "Checkout" at bounding box center [1316, 481] width 186 height 35
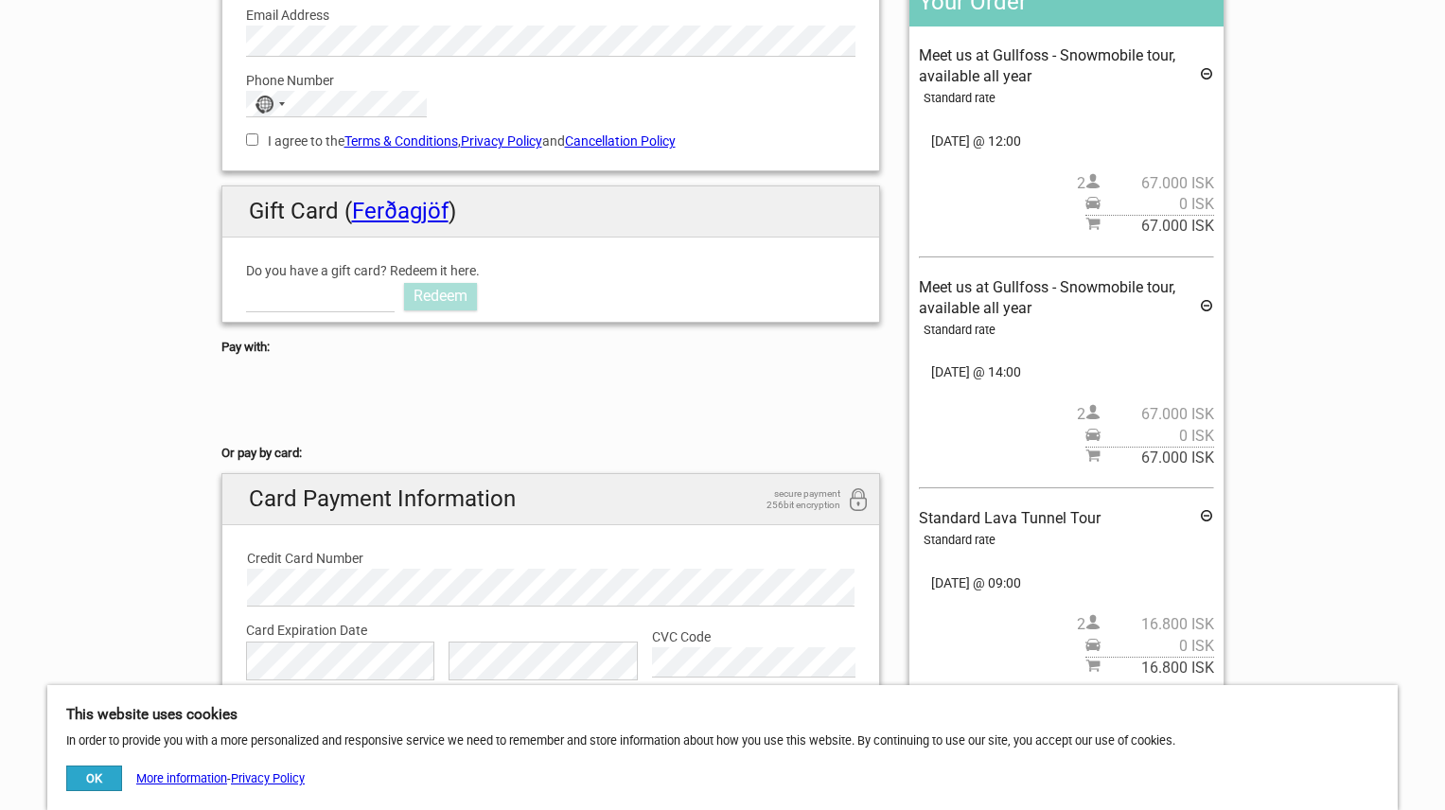
scroll to position [312, 0]
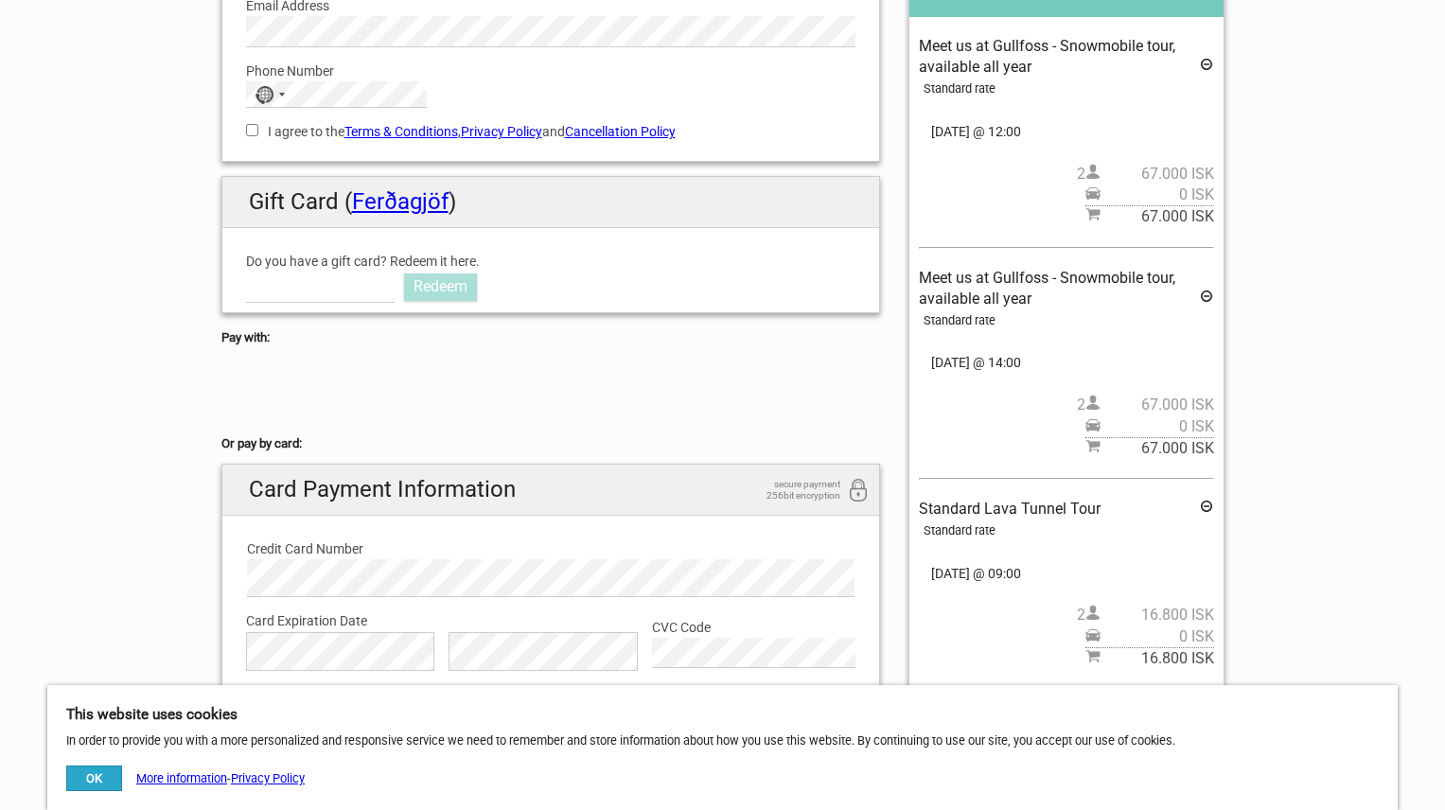
click at [1204, 64] on icon at bounding box center [1206, 67] width 15 height 21
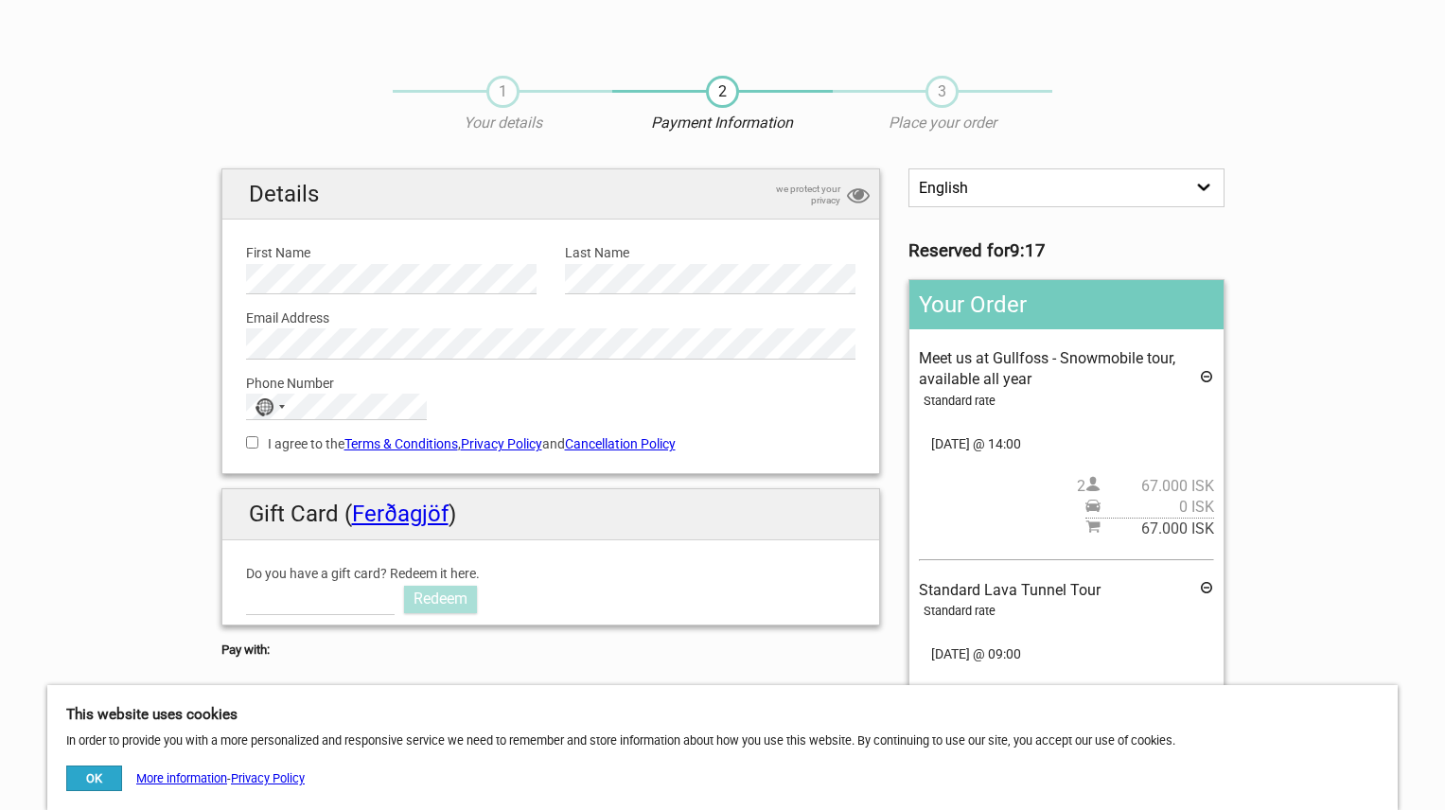
scroll to position [69, 0]
